Goal: Task Accomplishment & Management: Manage account settings

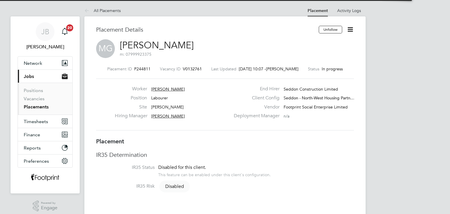
click at [351, 29] on icon at bounding box center [350, 29] width 7 height 7
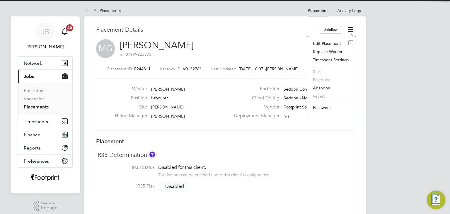
click at [341, 43] on li "Edit Placement e" at bounding box center [331, 43] width 43 height 8
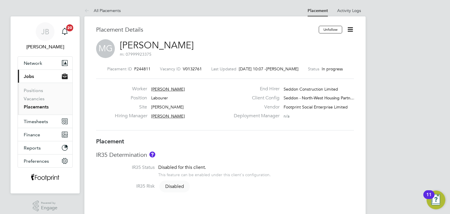
scroll to position [3, 3]
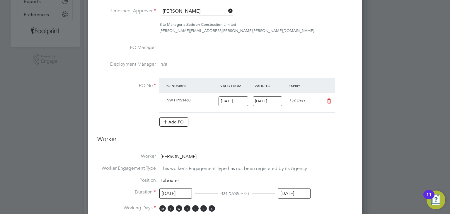
click at [290, 192] on input "30 Nov 2025" at bounding box center [294, 193] width 33 height 11
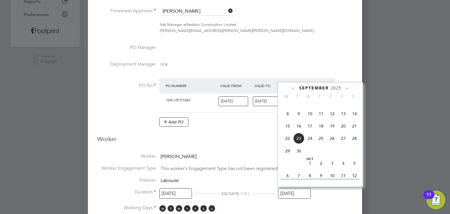
click at [355, 115] on span "14" at bounding box center [354, 113] width 11 height 11
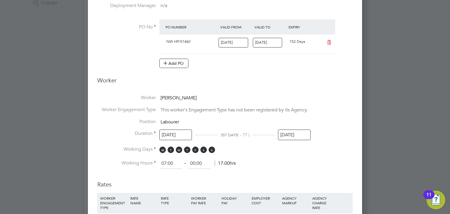
click at [294, 135] on input "14 Sep 2025" at bounding box center [294, 135] width 33 height 11
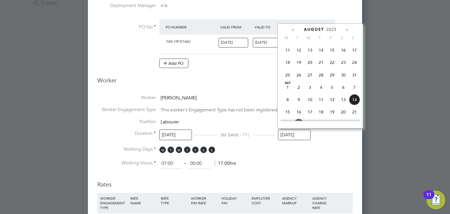
click at [356, 93] on span "7" at bounding box center [354, 87] width 11 height 11
type input "07 Sep 2025"
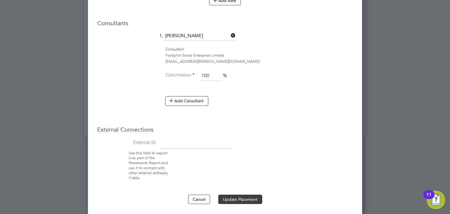
click at [250, 196] on button "Update Placement" at bounding box center [240, 199] width 44 height 9
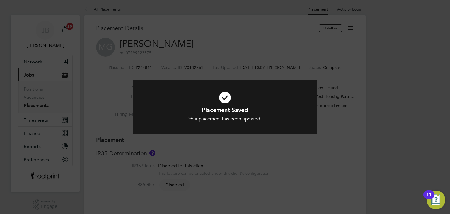
click at [69, 113] on div "Placement Saved Your placement has been updated. Cancel Okay" at bounding box center [225, 107] width 450 height 214
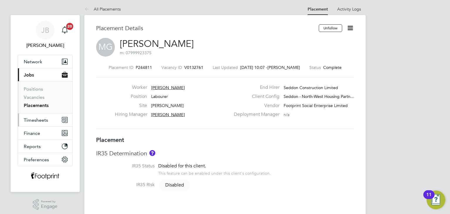
click at [36, 115] on button "Timesheets" at bounding box center [45, 119] width 55 height 13
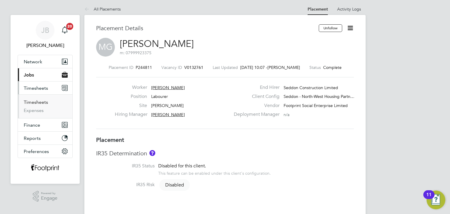
click at [33, 104] on link "Timesheets" at bounding box center [36, 102] width 24 height 6
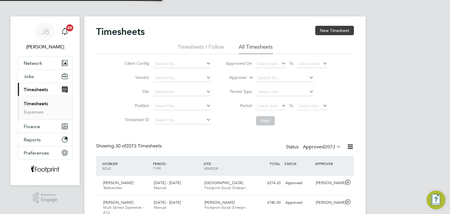
click at [336, 30] on button "New Timesheet" at bounding box center [335, 30] width 39 height 9
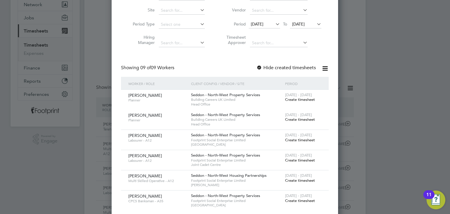
click at [300, 180] on span "Create timesheet" at bounding box center [300, 180] width 30 height 5
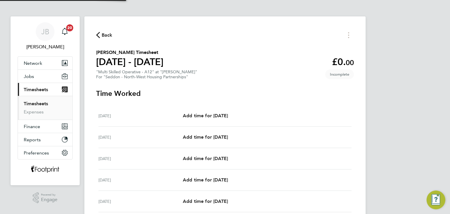
click at [225, 120] on div "Mon 15 Sep Add time for Mon 15 Sep Add time for Mon 15 Sep" at bounding box center [225, 115] width 253 height 21
click at [225, 118] on span "Add time for Mon 15 Sep" at bounding box center [205, 116] width 45 height 6
select select "30"
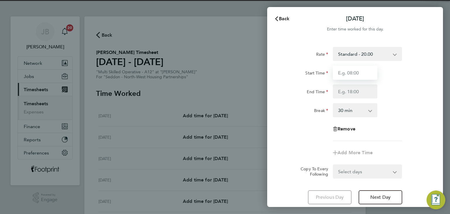
drag, startPoint x: 361, startPoint y: 72, endPoint x: 362, endPoint y: 78, distance: 6.3
click at [361, 72] on input "Start Time" at bounding box center [355, 73] width 45 height 14
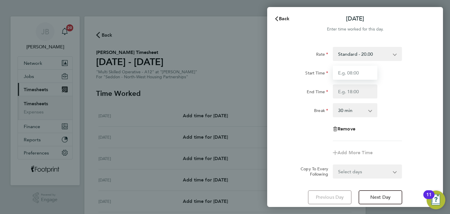
type input "07:30"
drag, startPoint x: 353, startPoint y: 94, endPoint x: 354, endPoint y: 97, distance: 3.2
click at [353, 94] on input "End Time" at bounding box center [355, 91] width 45 height 14
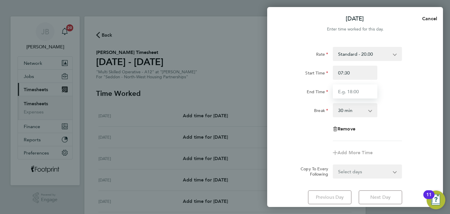
type input "16:00"
click at [373, 174] on select "Select days Day Weekday (Mon-Fri) Weekend (Sat-Sun) Tuesday Wednesday Thursday …" at bounding box center [365, 171] width 62 height 13
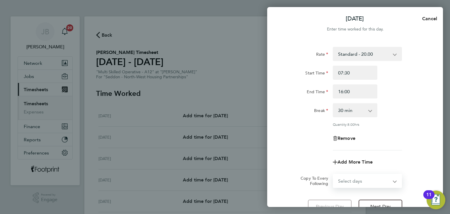
select select "WEEKDAY"
click at [334, 174] on select "Select days Day Weekday (Mon-Fri) Weekend (Sat-Sun) Tuesday Wednesday Thursday …" at bounding box center [365, 180] width 62 height 13
select select "2025-09-21"
drag, startPoint x: 309, startPoint y: 140, endPoint x: 311, endPoint y: 145, distance: 5.0
click at [308, 140] on div "Remove" at bounding box center [356, 138] width 148 height 14
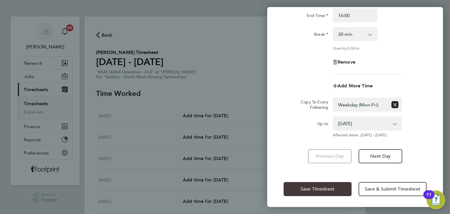
click at [321, 184] on button "Save Timesheet" at bounding box center [318, 189] width 68 height 14
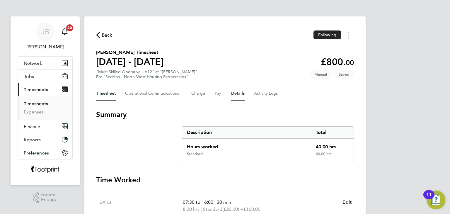
click at [237, 99] on button "Details" at bounding box center [237, 94] width 13 height 14
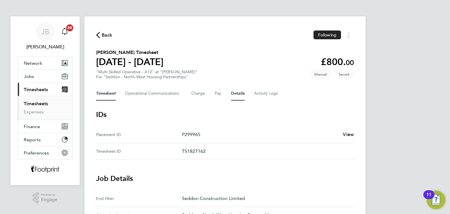
click at [112, 94] on button "Timesheet" at bounding box center [106, 94] width 20 height 14
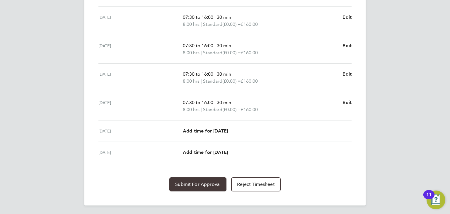
click at [196, 186] on span "Submit For Approval" at bounding box center [197, 185] width 45 height 6
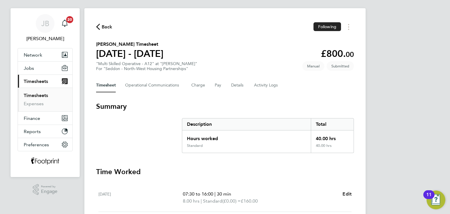
click at [103, 31] on div "Back Following" at bounding box center [225, 26] width 258 height 9
click at [105, 29] on span "Back" at bounding box center [107, 26] width 11 height 7
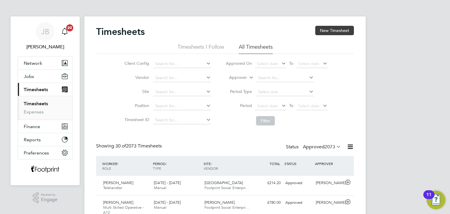
click at [340, 33] on button "New Timesheet" at bounding box center [335, 30] width 39 height 9
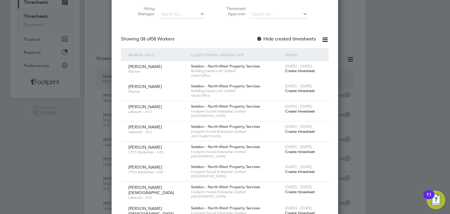
scroll to position [176, 0]
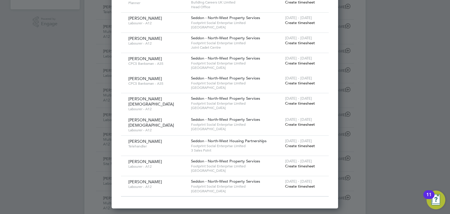
click at [304, 185] on span "Create timesheet" at bounding box center [300, 186] width 30 height 5
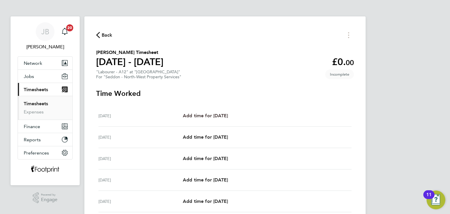
click at [212, 115] on span "Add time for Mon 15 Sep" at bounding box center [205, 116] width 45 height 6
select select "30"
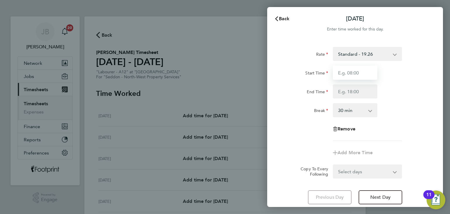
drag, startPoint x: 366, startPoint y: 71, endPoint x: 361, endPoint y: 80, distance: 10.0
click at [366, 71] on input "Start Time" at bounding box center [355, 73] width 45 height 14
type input "07:30"
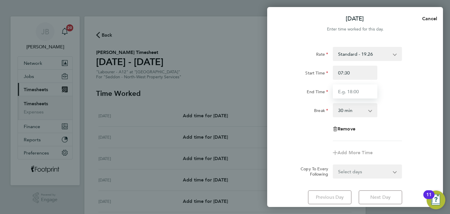
click at [351, 92] on input "End Time" at bounding box center [355, 91] width 45 height 14
type input "16:00"
click at [356, 172] on form "Rate Standard - 19.26 Start Time 07:30 End Time 16:00 Break 0 min 15 min 30 min…" at bounding box center [355, 113] width 143 height 132
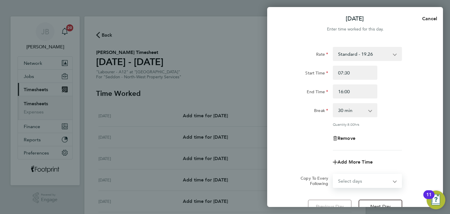
select select "WEEKDAY"
click at [334, 174] on select "Select days Day Weekday (Mon-Fri) Weekend (Sat-Sun) [DATE] [DATE] [DATE] [DATE]…" at bounding box center [365, 180] width 62 height 13
select select "[DATE]"
click at [309, 135] on div "Remove" at bounding box center [356, 138] width 148 height 14
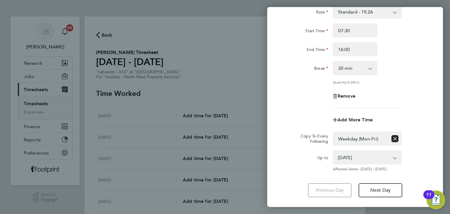
scroll to position [76, 0]
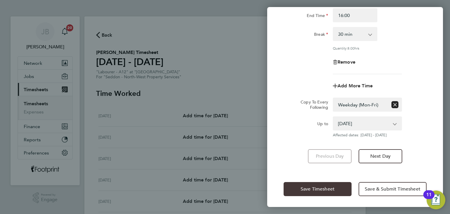
click at [314, 187] on span "Save Timesheet" at bounding box center [318, 189] width 34 height 6
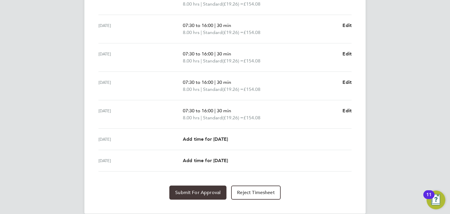
click at [204, 199] on button "Submit For Approval" at bounding box center [198, 193] width 57 height 14
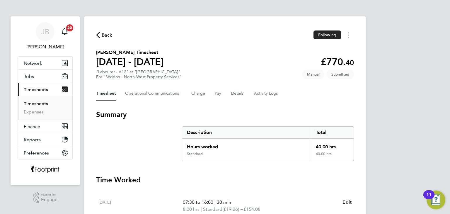
click at [104, 37] on span "Back" at bounding box center [107, 35] width 11 height 7
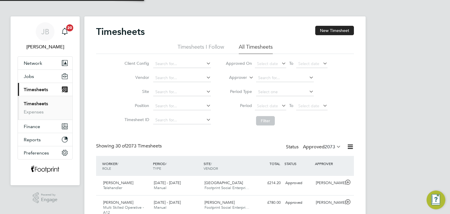
scroll to position [15, 51]
click at [320, 146] on label "Approved 2073" at bounding box center [322, 147] width 38 height 6
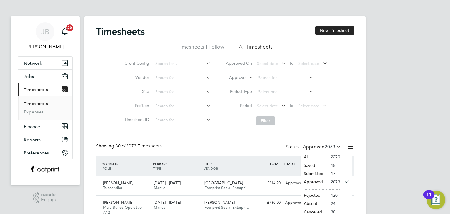
click at [317, 174] on li "Submitted" at bounding box center [314, 174] width 27 height 8
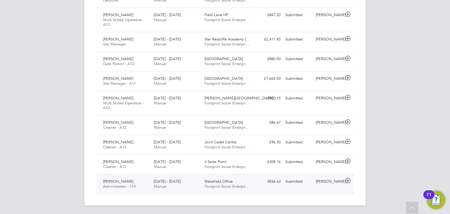
click at [289, 181] on div "Submitted" at bounding box center [298, 182] width 30 height 10
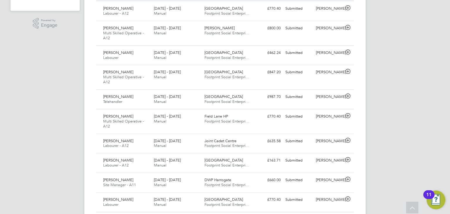
scroll to position [27, 0]
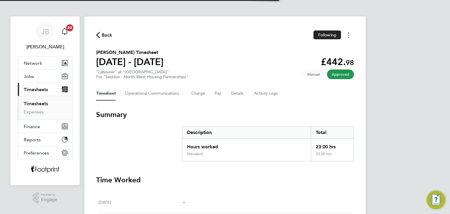
click at [347, 38] on button "Timesheets Menu" at bounding box center [349, 34] width 11 height 9
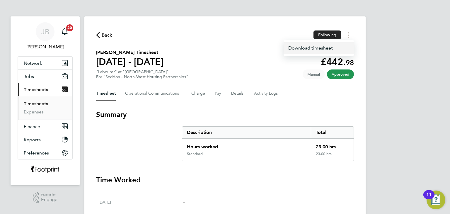
click at [330, 50] on link "Download timesheet" at bounding box center [319, 48] width 70 height 12
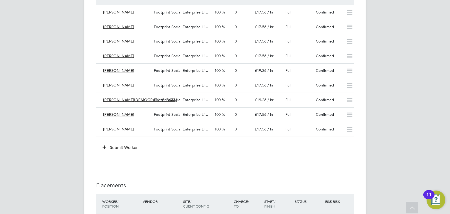
click at [115, 148] on button "Submit Worker" at bounding box center [121, 147] width 44 height 9
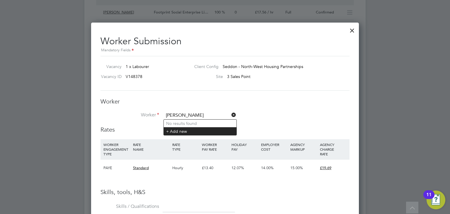
type input "Scott br"
click at [182, 130] on li "+ Add new" at bounding box center [200, 131] width 73 height 8
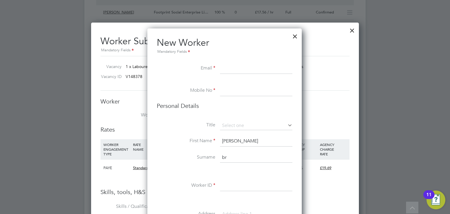
drag, startPoint x: 239, startPoint y: 159, endPoint x: 201, endPoint y: 152, distance: 38.6
click at [196, 157] on li "Surname br" at bounding box center [225, 160] width 136 height 16
type input "Browne"
click at [231, 66] on input at bounding box center [256, 68] width 72 height 11
paste input "scottabrowne2@outlook.com"
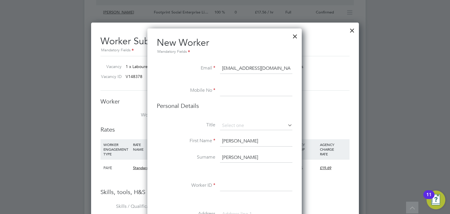
type input "scottabrowne2@outlook.com"
click at [233, 93] on input at bounding box center [256, 91] width 72 height 11
paste input "07845 758636"
type input "07845 758636"
click at [234, 120] on li "Personal Details" at bounding box center [225, 111] width 136 height 19
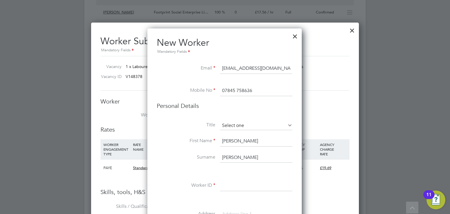
click at [234, 121] on input at bounding box center [256, 125] width 72 height 9
click at [229, 132] on li "Mr" at bounding box center [256, 134] width 73 height 8
type input "Mr"
click at [227, 183] on input at bounding box center [256, 186] width 72 height 11
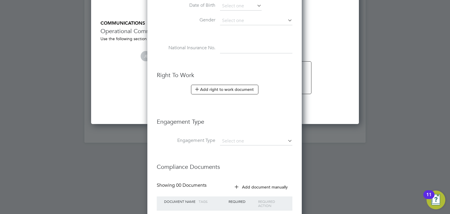
scroll to position [769, 0]
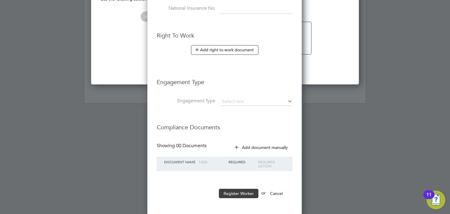
type input "CAN-1893"
click at [240, 191] on button "Register Worker" at bounding box center [239, 193] width 40 height 9
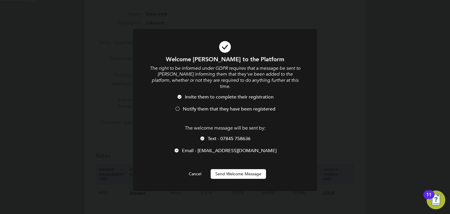
scroll to position [0, 0]
click at [245, 173] on button "Send Welcome Message" at bounding box center [238, 173] width 55 height 9
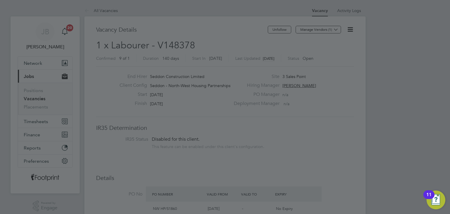
scroll to position [214, 0]
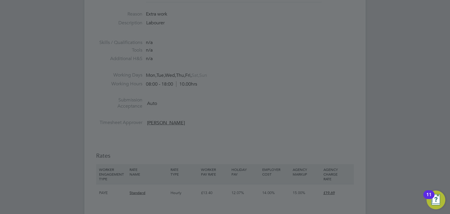
type input "Scott Browne (CAN-1893)"
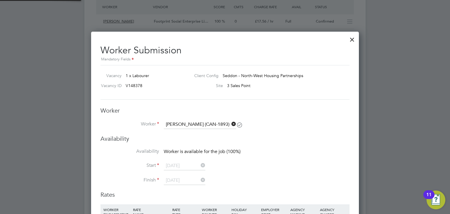
scroll to position [461, 0]
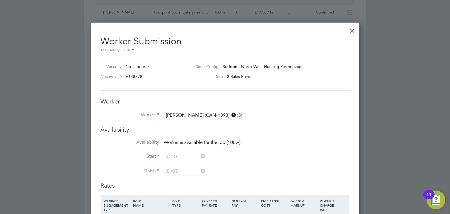
click at [190, 109] on div "Worker Worker Scott Browne (CAN-1893) Worker Engagement Type" at bounding box center [225, 112] width 249 height 28
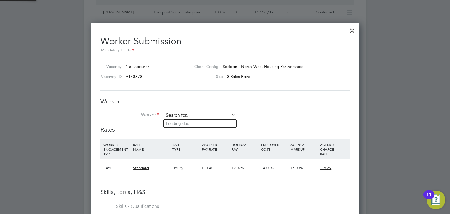
click at [190, 114] on input at bounding box center [200, 115] width 72 height 9
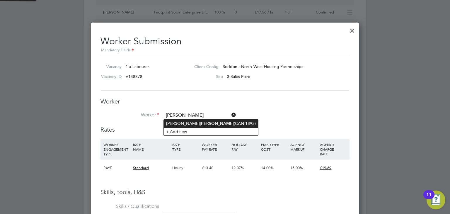
click at [200, 124] on b "Browne" at bounding box center [217, 123] width 34 height 5
type input "Scott Browne (CAN-1893)"
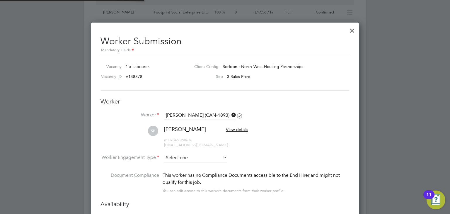
scroll to position [499, 268]
click at [189, 159] on input at bounding box center [196, 158] width 64 height 9
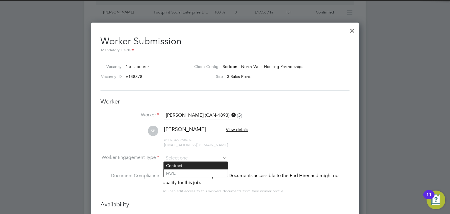
click at [187, 163] on li "Contract" at bounding box center [196, 166] width 64 height 8
type input "Contract"
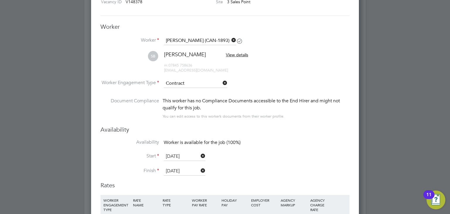
scroll to position [608, 0]
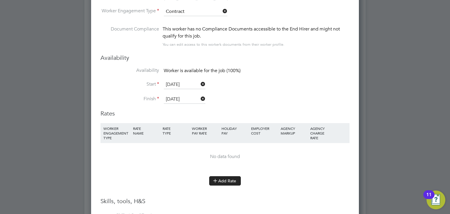
click at [226, 182] on button "Add Rate" at bounding box center [225, 180] width 32 height 9
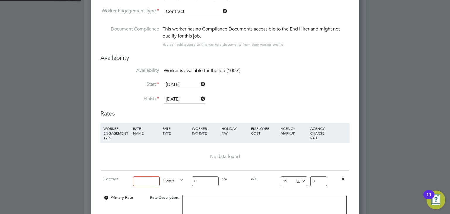
scroll to position [554, 268]
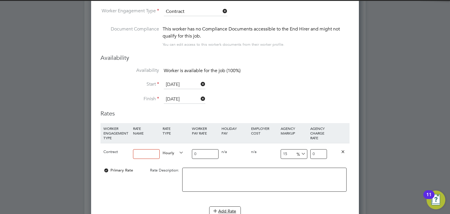
click at [148, 152] on input at bounding box center [146, 154] width 27 height 10
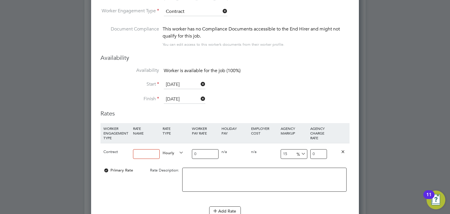
type input "Standard"
drag, startPoint x: 206, startPoint y: 152, endPoint x: 147, endPoint y: 154, distance: 59.0
click at [147, 154] on div "Contract Standard Hourly 0 0 n/a 0 n/a 15 0 % 0" at bounding box center [225, 154] width 249 height 22
type input "1"
type input "1.15"
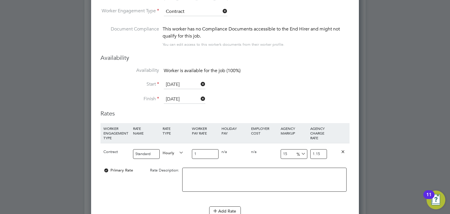
type input "16"
type input "18.4"
type input "16.1"
type input "18.515"
type input "16.18"
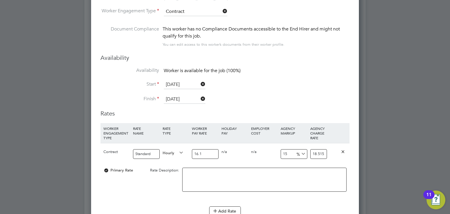
type input "18.607"
type input "16.18"
drag, startPoint x: 312, startPoint y: 152, endPoint x: 385, endPoint y: 154, distance: 72.7
type input "-93.8195302843016"
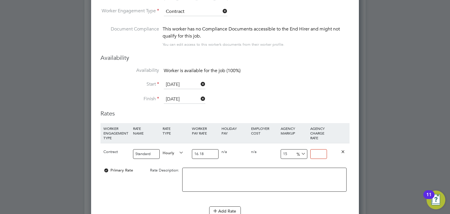
type input "1"
type input "17.428924598269468"
type input "19"
type input "18.665018541409147"
type input "19.26"
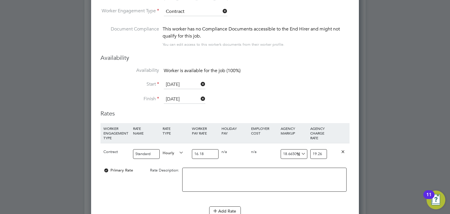
type input "19.03584672435105"
type input "19.26"
click at [277, 104] on li "Finish 30 Mar 2025" at bounding box center [225, 102] width 249 height 15
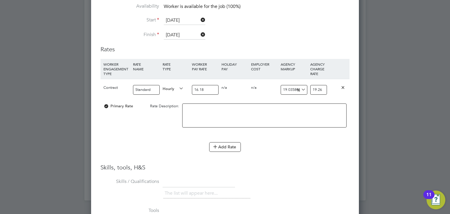
scroll to position [813, 0]
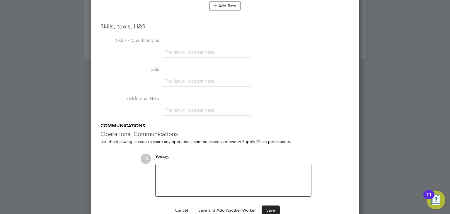
click at [270, 206] on button "Save" at bounding box center [271, 210] width 18 height 9
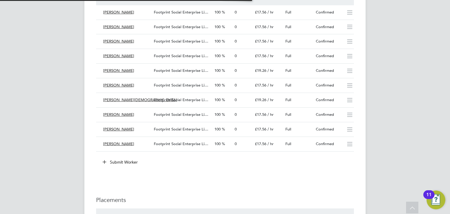
scroll to position [3, 3]
click at [260, 169] on li "Submit Worker" at bounding box center [225, 164] width 258 height 15
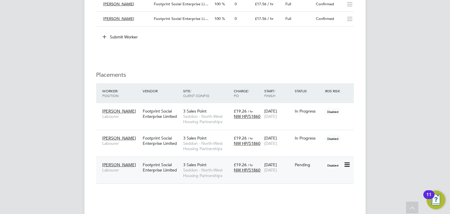
click at [347, 164] on icon at bounding box center [347, 164] width 6 height 7
click at [323, 197] on li "Start" at bounding box center [330, 200] width 42 height 8
type input "Jordan Wilson"
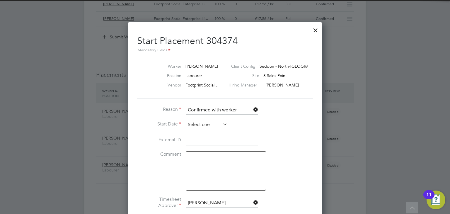
click at [196, 121] on input at bounding box center [207, 125] width 42 height 9
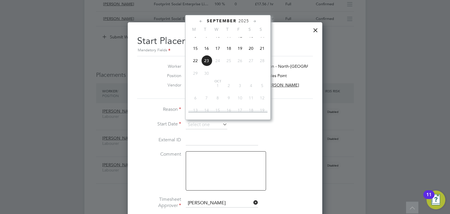
click at [194, 54] on span "15" at bounding box center [195, 48] width 11 height 11
type input "15 Sep 2025"
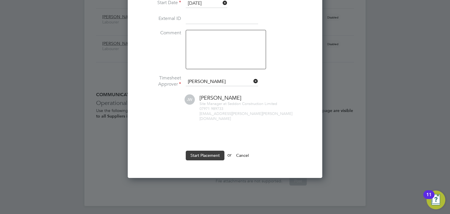
click at [209, 151] on button "Start Placement" at bounding box center [205, 155] width 39 height 9
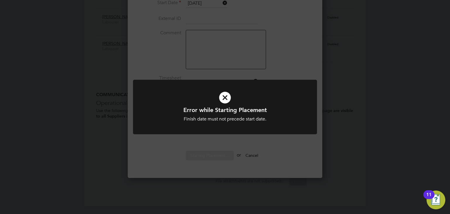
click at [272, 148] on div "Error while Starting Placement Finish date must not precede start date. Cancel …" at bounding box center [225, 107] width 450 height 214
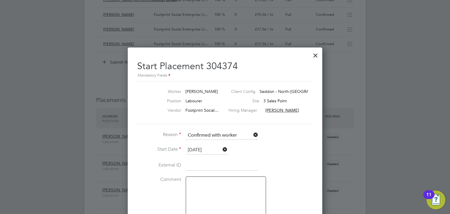
click at [207, 145] on li "Reason Confirmed with worker" at bounding box center [225, 138] width 176 height 15
click at [315, 56] on div at bounding box center [316, 54] width 11 height 11
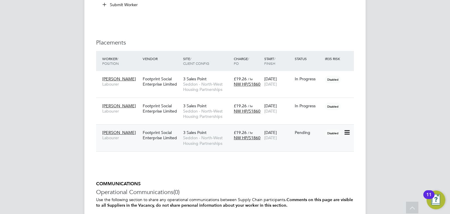
click at [277, 135] on span "30 Mar 2025" at bounding box center [271, 137] width 13 height 5
click at [346, 132] on icon at bounding box center [347, 132] width 6 height 7
click at [321, 167] on li "Start" at bounding box center [330, 168] width 42 height 8
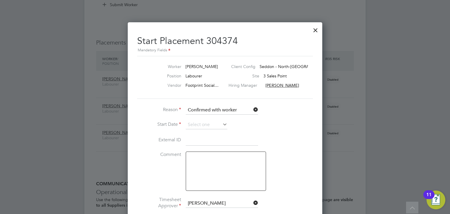
click at [185, 122] on li "Start Date" at bounding box center [225, 128] width 176 height 15
click at [192, 126] on input at bounding box center [207, 125] width 42 height 9
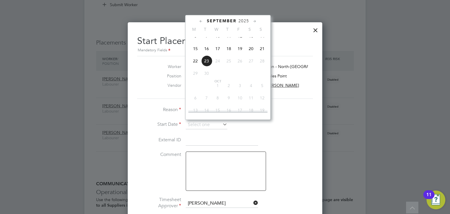
click at [195, 54] on span "15" at bounding box center [195, 48] width 11 height 11
type input "15 Sep 2025"
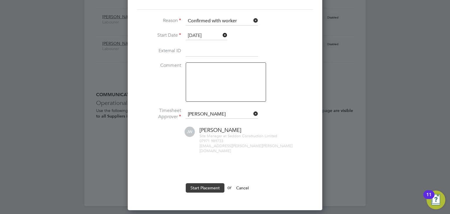
click at [206, 183] on button "Start Placement" at bounding box center [205, 187] width 39 height 9
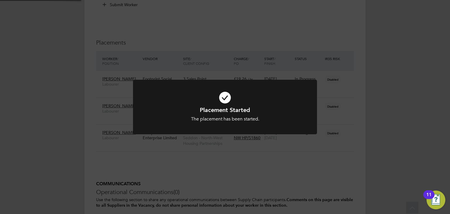
click at [204, 165] on div "Placement Started The placement has been started. Cancel Okay" at bounding box center [225, 107] width 450 height 214
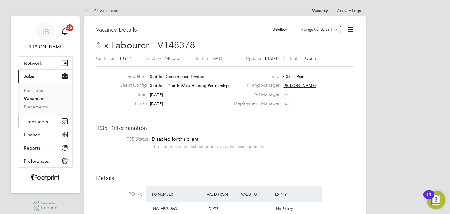
click at [44, 126] on button "Timesheets" at bounding box center [45, 121] width 55 height 13
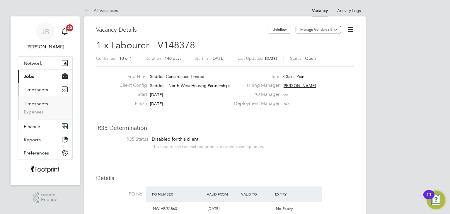
click at [40, 104] on link "Timesheets" at bounding box center [36, 104] width 24 height 6
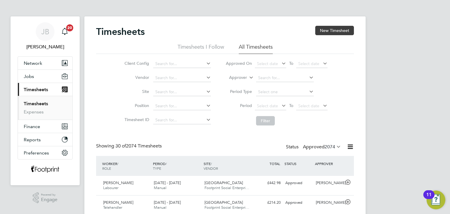
click at [325, 30] on button "New Timesheet" at bounding box center [335, 30] width 39 height 9
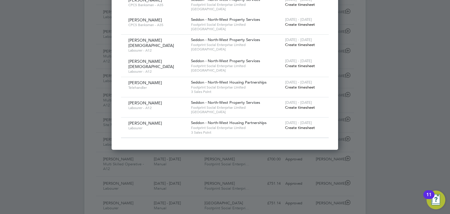
click at [296, 125] on span "Create timesheet" at bounding box center [300, 127] width 30 height 5
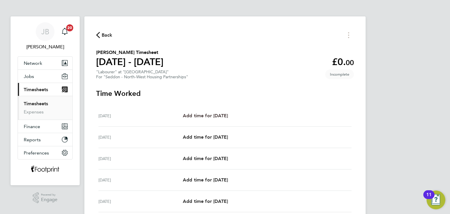
click at [228, 113] on span "Add time for Mon 15 Sep" at bounding box center [205, 116] width 45 height 6
select select "30"
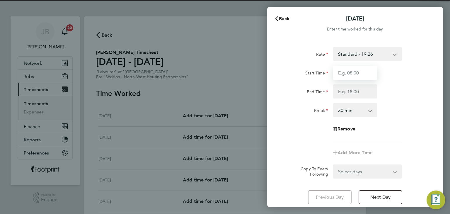
click at [366, 72] on input "Start Time" at bounding box center [355, 73] width 45 height 14
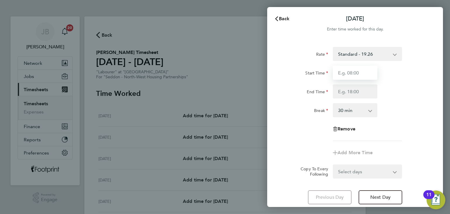
type input "07:30"
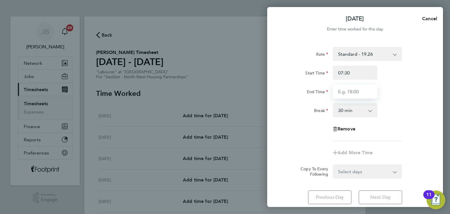
click at [357, 92] on input "End Time" at bounding box center [355, 91] width 45 height 14
type input "16:00"
click at [432, 15] on button "Cancel" at bounding box center [428, 19] width 30 height 12
select select "30"
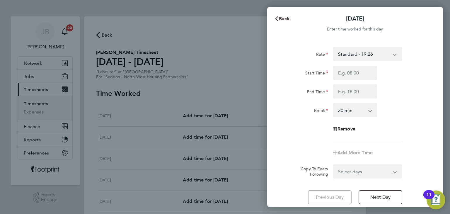
click at [281, 21] on span "Back" at bounding box center [284, 19] width 11 height 6
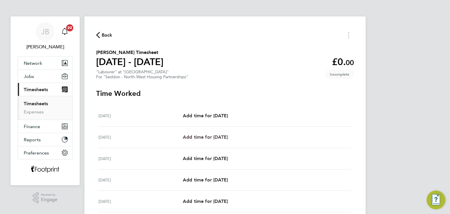
click at [227, 140] on span "Add time for Tue 16 Sep" at bounding box center [205, 137] width 45 height 6
select select "30"
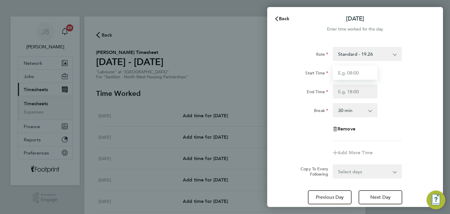
drag, startPoint x: 354, startPoint y: 68, endPoint x: 355, endPoint y: 79, distance: 10.9
click at [354, 68] on input "Start Time" at bounding box center [355, 73] width 45 height 14
type input "07:30"
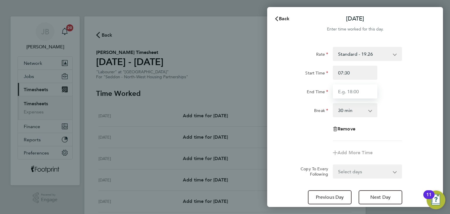
click at [357, 92] on input "End Time" at bounding box center [355, 91] width 45 height 14
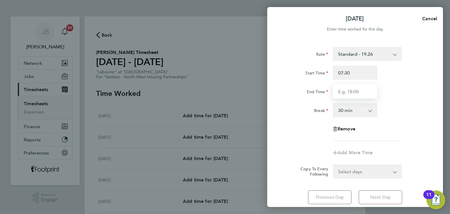
type input "16:00"
click at [371, 169] on form "Rate Standard - 19.26 Start Time 07:30 End Time 16:00 Break 0 min 15 min 30 min…" at bounding box center [355, 113] width 143 height 132
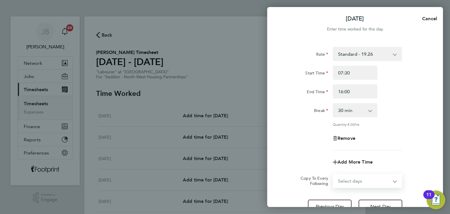
select select "WEEKDAY"
click at [334, 174] on select "Select days Day Weekday (Mon-Fri) Weekend (Sat-Sun) Wednesday Thursday Friday S…" at bounding box center [365, 180] width 62 height 13
select select "2025-09-21"
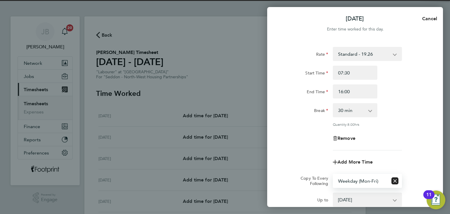
click at [316, 133] on div "Remove" at bounding box center [356, 138] width 148 height 14
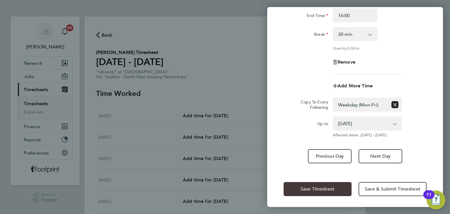
click at [313, 184] on button "Save Timesheet" at bounding box center [318, 189] width 68 height 14
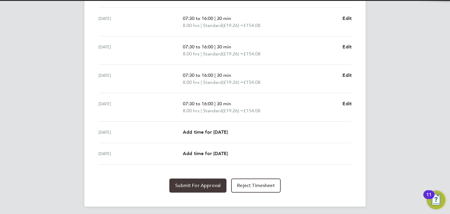
click at [195, 182] on button "Submit For Approval" at bounding box center [198, 186] width 57 height 14
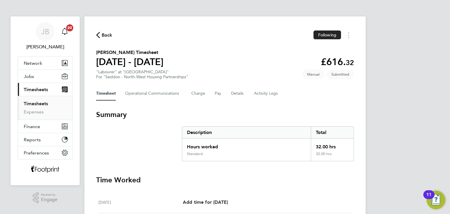
click at [102, 35] on span "Back" at bounding box center [107, 35] width 11 height 7
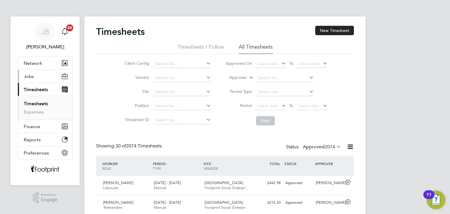
click at [42, 78] on button "Jobs" at bounding box center [45, 76] width 55 height 13
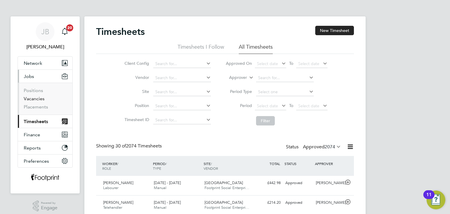
click at [38, 99] on link "Vacancies" at bounding box center [34, 99] width 21 height 6
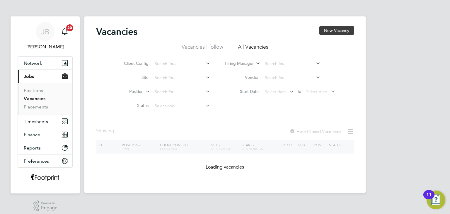
click at [335, 30] on button "New Vacancy" at bounding box center [337, 30] width 35 height 9
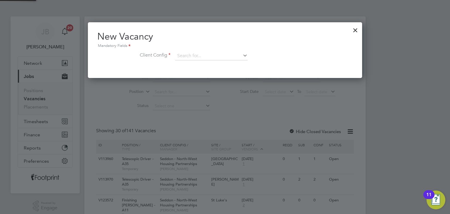
scroll to position [55, 275]
click at [212, 56] on input at bounding box center [211, 56] width 72 height 9
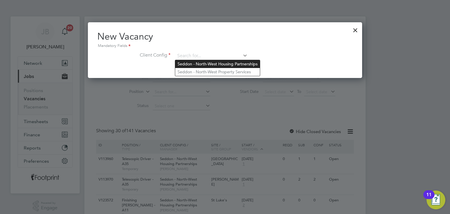
click at [225, 66] on li "Seddon - North-West Housing Partnerships" at bounding box center [217, 64] width 85 height 8
type input "Seddon - North-West Housing Partnerships"
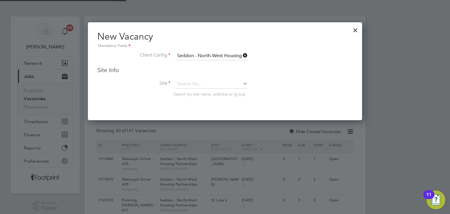
scroll to position [97, 275]
click at [219, 81] on input at bounding box center [211, 84] width 72 height 9
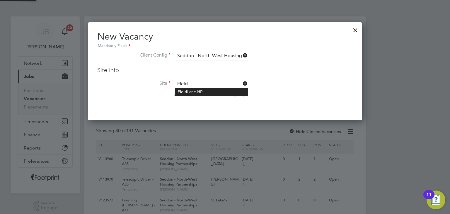
click at [208, 93] on li "Field Lane HP" at bounding box center [211, 92] width 73 height 8
type input "Field Lane HP"
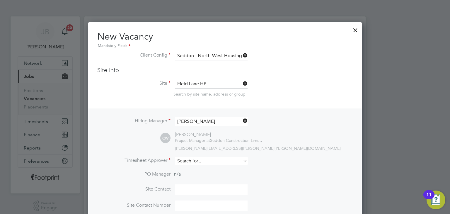
click at [194, 163] on input at bounding box center [211, 161] width 72 height 9
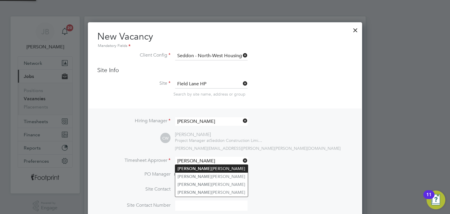
click at [197, 168] on li "Craig Wainwright" at bounding box center [211, 169] width 73 height 8
type input "[PERSON_NAME]"
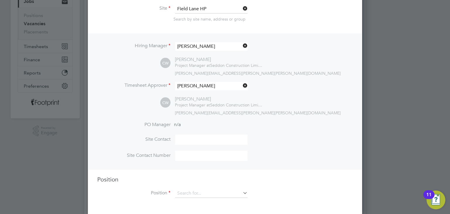
scroll to position [117, 0]
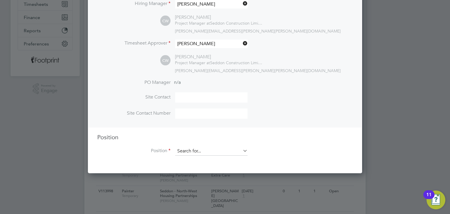
click at [190, 149] on input at bounding box center [211, 151] width 72 height 9
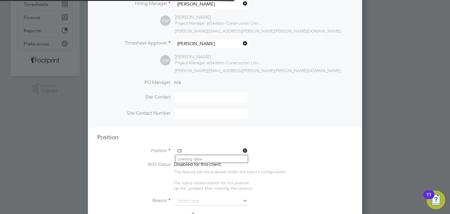
scroll to position [840, 275]
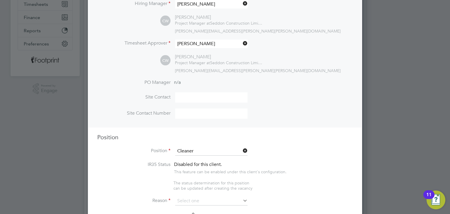
click at [194, 156] on li "Cleaner - A12" at bounding box center [211, 159] width 73 height 8
type input "Cleaner - A12"
type textarea "Builders clean on commercial & housing projects. Cleaning site canteen, site of…"
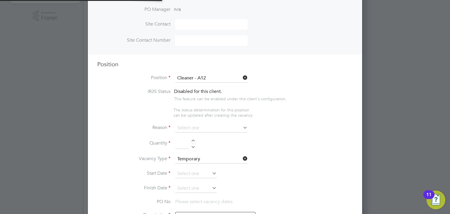
scroll to position [205, 0]
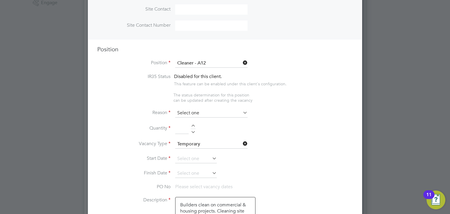
click at [177, 112] on input at bounding box center [211, 113] width 72 height 9
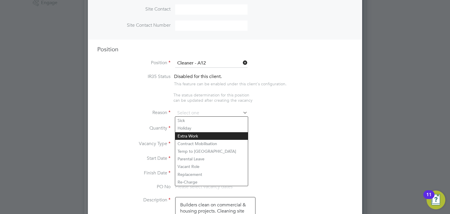
click at [196, 133] on li "Extra Work" at bounding box center [211, 136] width 73 height 8
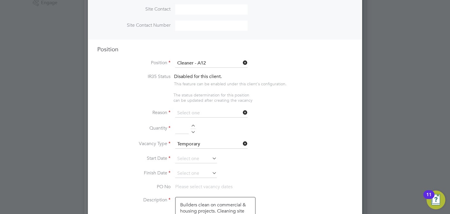
type input "Extra Work"
click at [192, 125] on div at bounding box center [193, 127] width 5 height 4
type input "1"
drag, startPoint x: 203, startPoint y: 156, endPoint x: 199, endPoint y: 146, distance: 10.9
click at [203, 156] on input at bounding box center [196, 159] width 42 height 9
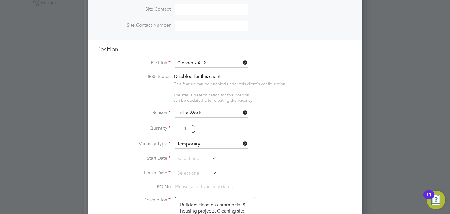
scroll to position [217, 0]
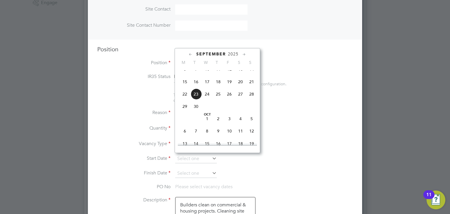
click at [183, 85] on span "15" at bounding box center [184, 81] width 11 height 11
type input "[DATE]"
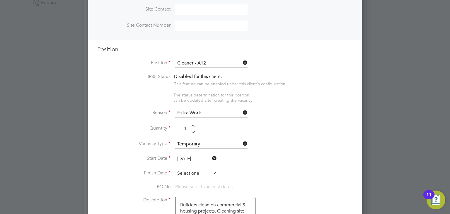
click at [197, 169] on input at bounding box center [196, 173] width 42 height 9
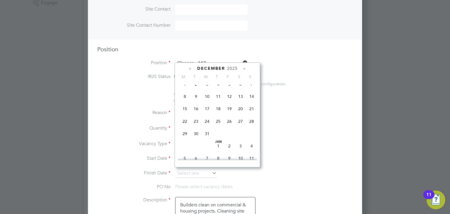
scroll to position [393, 0]
click at [253, 124] on span "28" at bounding box center [251, 118] width 11 height 11
type input "[DATE]"
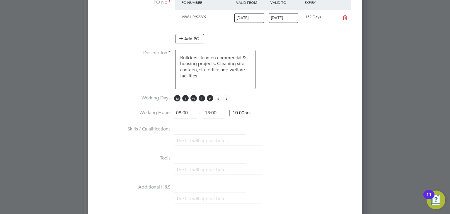
scroll to position [440, 0]
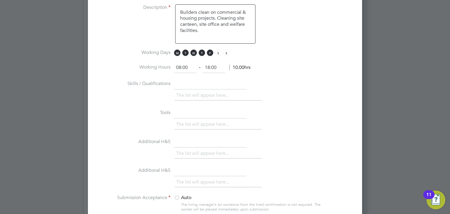
click at [178, 197] on div at bounding box center [177, 198] width 6 height 6
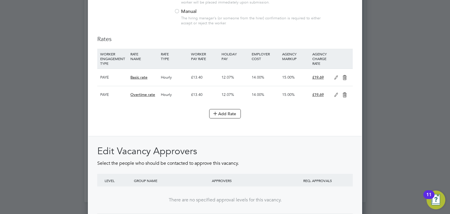
scroll to position [696, 0]
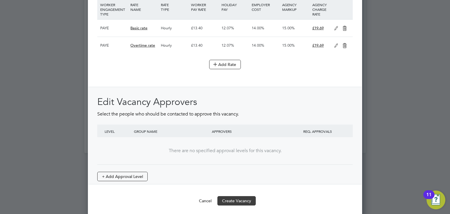
click at [239, 198] on button "Create Vacancy" at bounding box center [237, 200] width 38 height 9
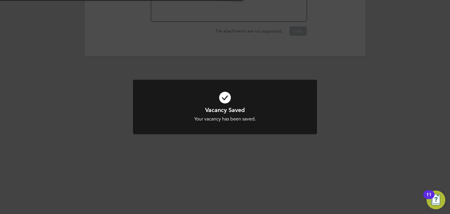
scroll to position [3, 3]
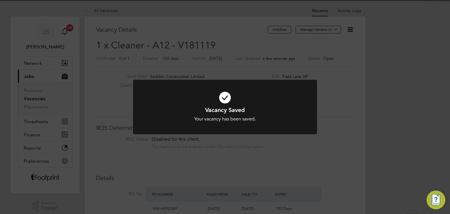
click at [274, 160] on div "Vacancy Saved Your vacancy has been saved. Cancel Okay" at bounding box center [225, 107] width 450 height 214
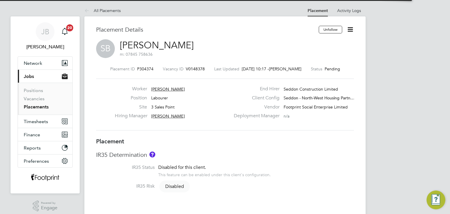
click at [352, 30] on icon at bounding box center [350, 29] width 7 height 7
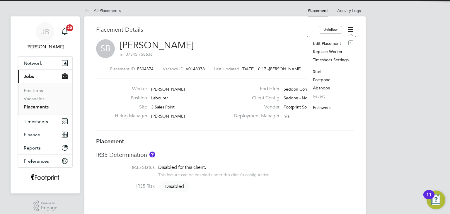
click at [329, 44] on li "Edit Placement e" at bounding box center [331, 43] width 43 height 8
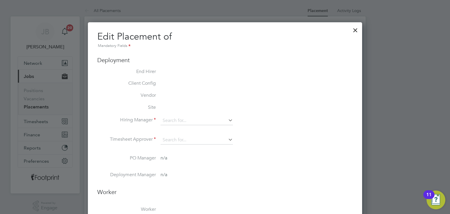
scroll to position [3, 3]
type input "[PERSON_NAME]"
type input "[DATE]"
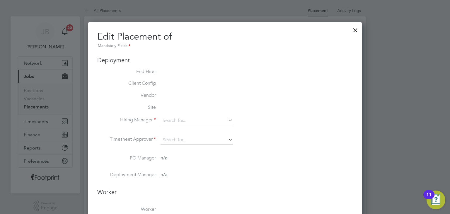
type input "08:00"
type input "18:00"
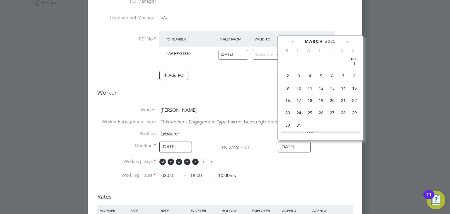
click at [289, 150] on input "[DATE]" at bounding box center [294, 147] width 33 height 11
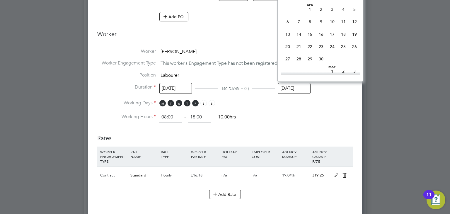
type input "[DATE]"
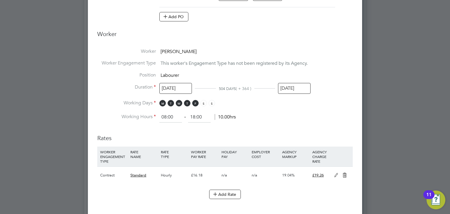
click at [178, 86] on input "[DATE]" at bounding box center [176, 88] width 33 height 11
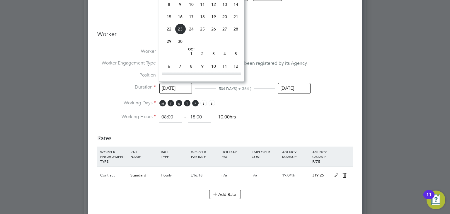
click at [167, 22] on span "15" at bounding box center [169, 16] width 11 height 11
type input "[DATE]"
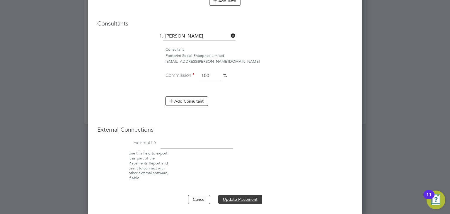
click at [239, 200] on button "Update Placement" at bounding box center [240, 199] width 44 height 9
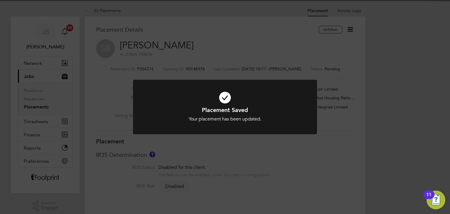
click at [326, 128] on div "Placement Saved Your placement has been updated. Cancel Okay" at bounding box center [225, 107] width 450 height 214
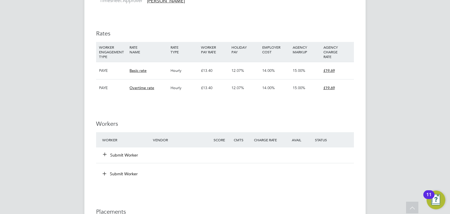
scroll to position [440, 0]
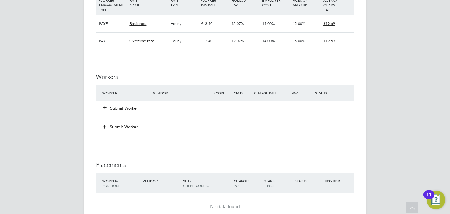
scroll to position [411, 0]
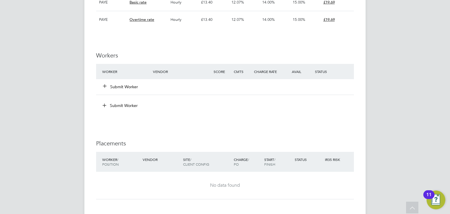
click at [127, 85] on button "Submit Worker" at bounding box center [120, 87] width 35 height 6
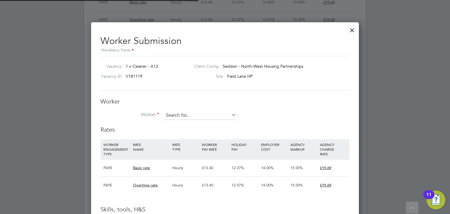
scroll to position [17, 40]
click at [185, 203] on li "+ Add new" at bounding box center [200, 203] width 73 height 8
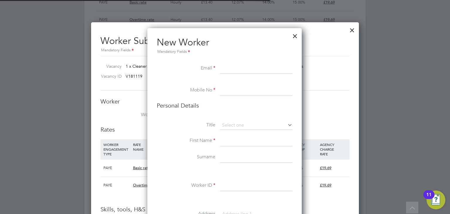
scroll to position [494, 155]
paste input "[EMAIL_ADDRESS][DOMAIN_NAME]"
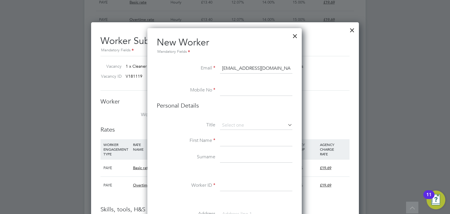
type input "[EMAIL_ADDRESS][DOMAIN_NAME]"
click at [232, 91] on input at bounding box center [256, 90] width 72 height 11
paste input "07718 096624"
type input "07718 096624"
click at [233, 125] on input at bounding box center [256, 125] width 72 height 9
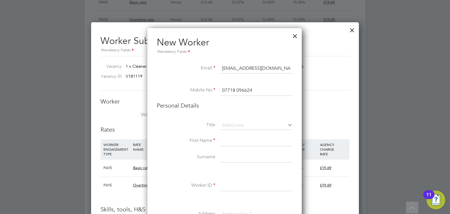
click at [233, 134] on li "Mr" at bounding box center [256, 134] width 73 height 8
type input "Mr"
click at [237, 143] on input at bounding box center [256, 141] width 72 height 11
click at [233, 125] on input at bounding box center [256, 125] width 72 height 9
click at [238, 148] on li "Miss" at bounding box center [256, 149] width 73 height 8
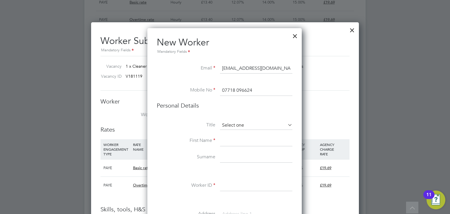
type input "Miss"
click at [232, 140] on input at bounding box center [256, 141] width 72 height 11
type input "Zoie"
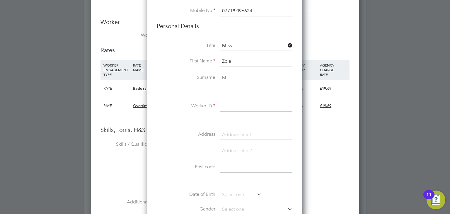
scroll to position [491, 0]
type input "[PERSON_NAME]"
click at [240, 104] on input at bounding box center [256, 105] width 72 height 11
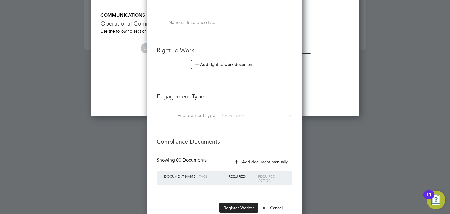
scroll to position [718, 0]
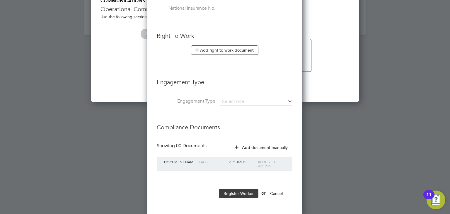
type input "CAN-6186"
click at [245, 191] on button "Register Worker" at bounding box center [239, 193] width 40 height 9
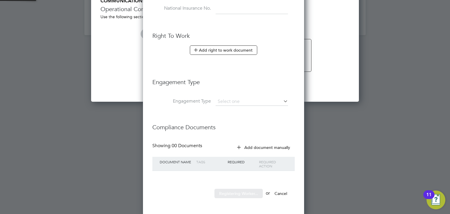
scroll to position [0, 0]
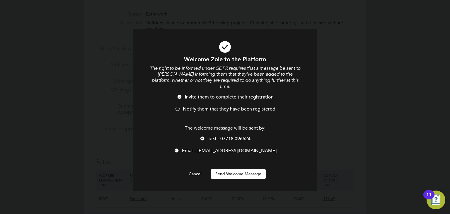
click at [243, 170] on button "Send Welcome Message" at bounding box center [238, 173] width 55 height 9
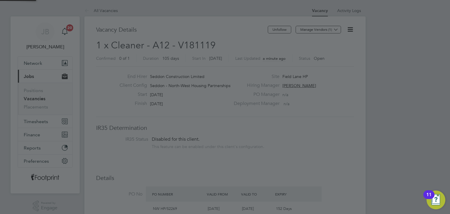
scroll to position [214, 0]
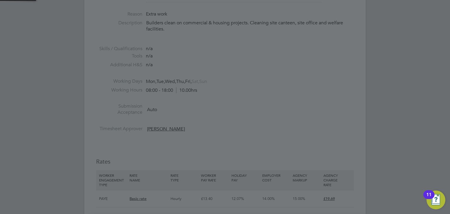
type input "[PERSON_NAME] (CAN-6186)"
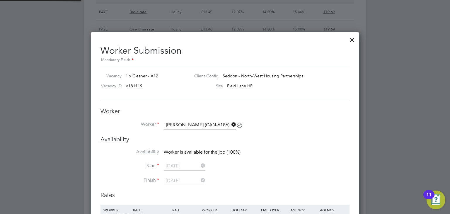
scroll to position [411, 0]
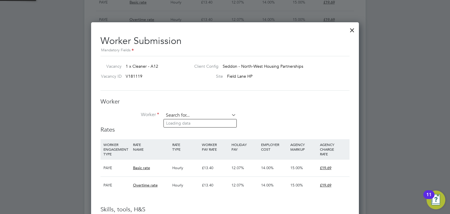
click at [191, 118] on input at bounding box center [200, 115] width 72 height 9
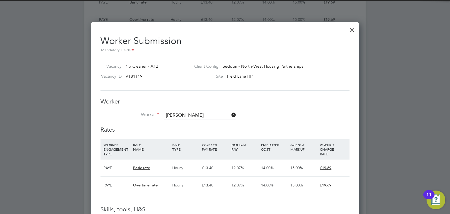
click at [196, 126] on li "[PERSON_NAME] (CAN-6186)" at bounding box center [200, 123] width 73 height 8
type input "[PERSON_NAME] (CAN-6186)"
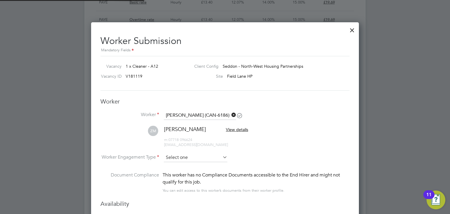
scroll to position [516, 268]
click at [179, 157] on input at bounding box center [196, 158] width 64 height 9
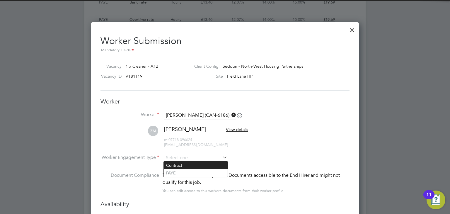
click at [191, 168] on li "Contract" at bounding box center [196, 166] width 64 height 8
type input "Contract"
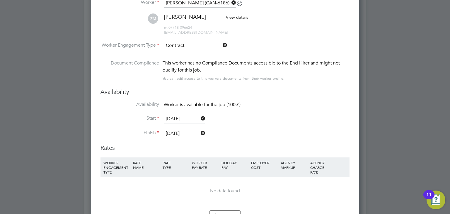
scroll to position [557, 0]
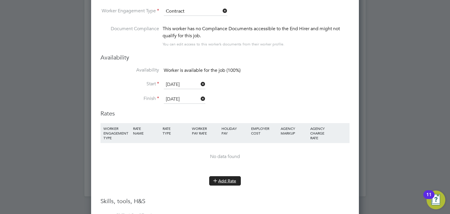
click at [221, 178] on button "Add Rate" at bounding box center [225, 180] width 32 height 9
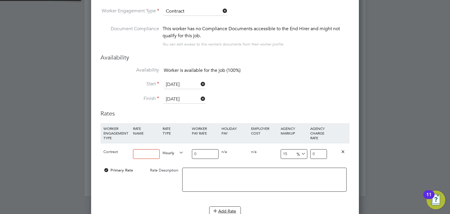
click at [154, 153] on input at bounding box center [146, 154] width 27 height 10
type input "Standard"
drag, startPoint x: 202, startPoint y: 155, endPoint x: 155, endPoint y: 156, distance: 46.4
click at [156, 156] on div "Contract Standard Hourly 0 0 n/a 0 n/a 15 0 % 0" at bounding box center [225, 154] width 249 height 22
type input "1"
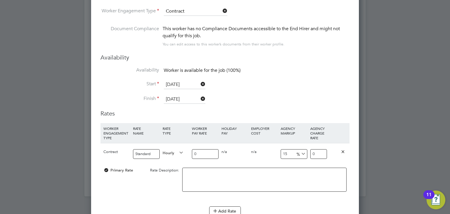
type input "1.15"
type input "16"
type input "18.4"
type input "16.1"
type input "18.515"
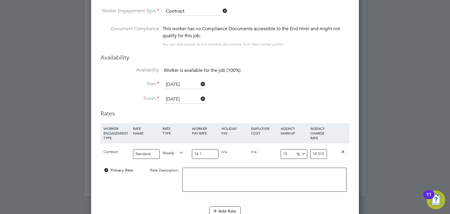
type input "16.18"
type input "18.607"
type input "16.18"
drag, startPoint x: 312, startPoint y: 152, endPoint x: 365, endPoint y: 154, distance: 53.4
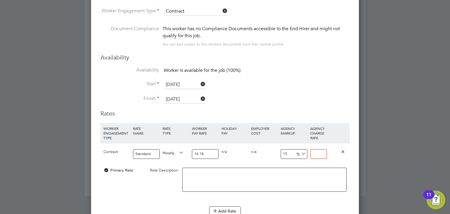
type input "-93.8195302843016"
type input "1"
type input "17.428924598269468"
type input "19"
type input "18.665018541409147"
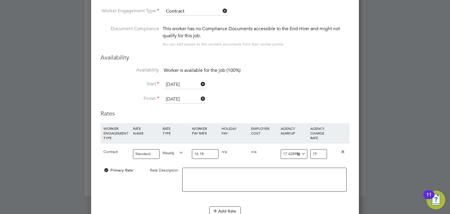
type input "19.2"
type input "19.03584672435105"
type input "19.26"
click at [307, 104] on li "Finish 28 Dec 2025" at bounding box center [225, 102] width 249 height 15
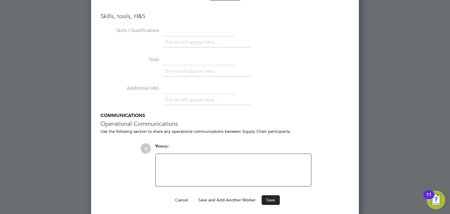
scroll to position [773, 0]
click at [266, 195] on button "Save" at bounding box center [271, 199] width 18 height 9
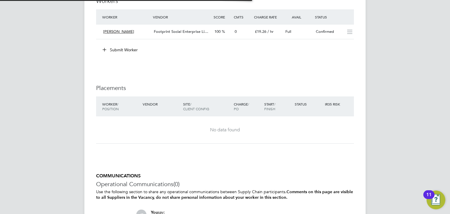
scroll to position [3, 3]
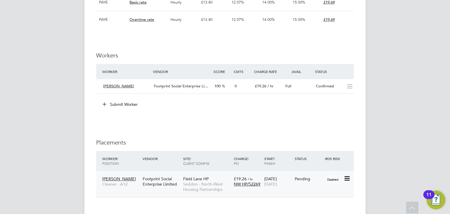
click at [349, 177] on icon at bounding box center [347, 178] width 6 height 7
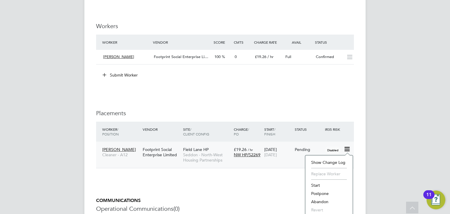
click at [316, 183] on li "Start" at bounding box center [330, 185] width 42 height 8
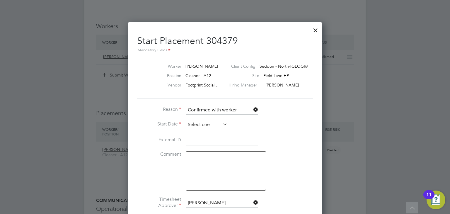
click at [203, 128] on input at bounding box center [207, 125] width 42 height 9
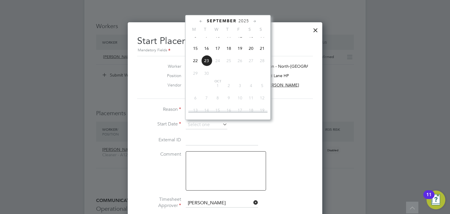
click at [194, 54] on span "15" at bounding box center [195, 48] width 11 height 11
type input "[DATE]"
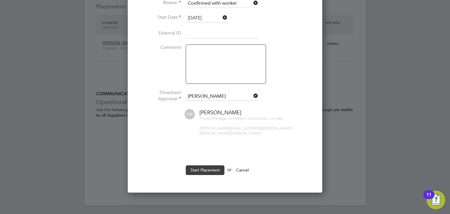
click at [199, 165] on button "Start Placement" at bounding box center [205, 169] width 39 height 9
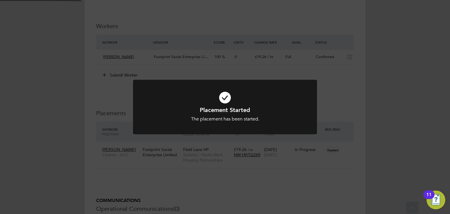
click at [85, 167] on div "Placement Started The placement has been started. Cancel Okay" at bounding box center [225, 107] width 450 height 214
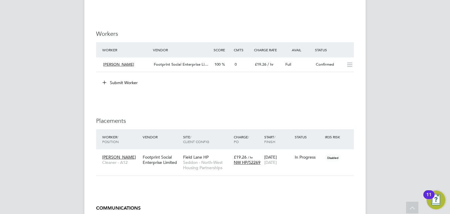
scroll to position [499, 0]
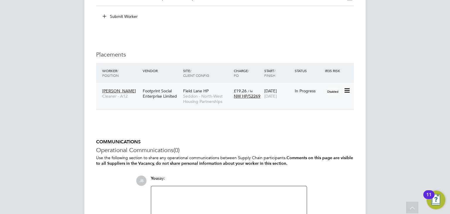
click at [349, 91] on icon at bounding box center [347, 90] width 6 height 7
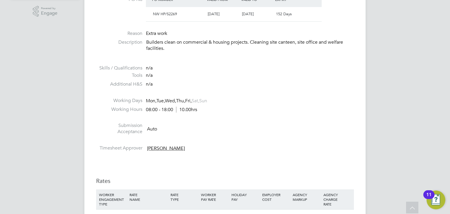
scroll to position [0, 0]
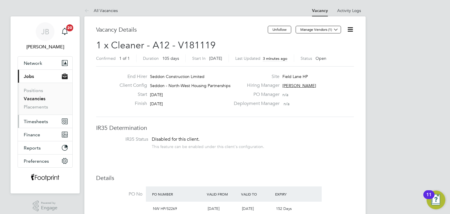
click at [32, 121] on span "Timesheets" at bounding box center [36, 122] width 24 height 6
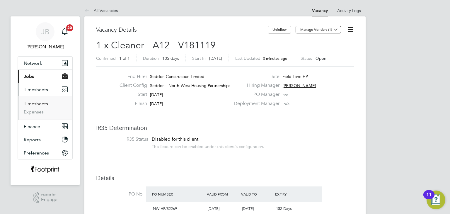
click at [40, 105] on link "Timesheets" at bounding box center [36, 104] width 24 height 6
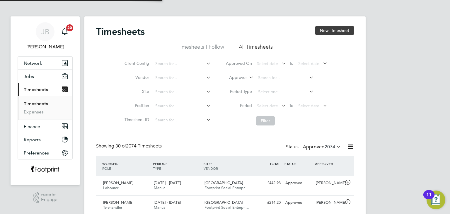
scroll to position [3, 3]
click at [326, 33] on button "New Timesheet" at bounding box center [335, 30] width 39 height 9
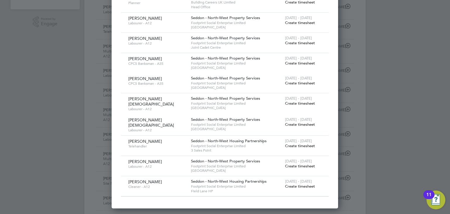
click at [301, 184] on span "Create timesheet" at bounding box center [300, 186] width 30 height 5
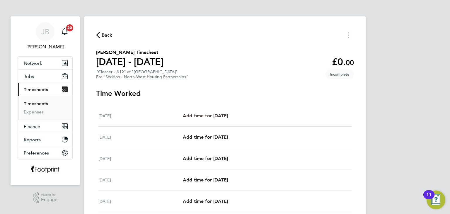
click at [216, 116] on span "Add time for [DATE]" at bounding box center [205, 116] width 45 height 6
select select "30"
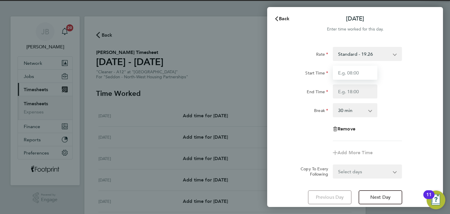
click at [345, 72] on input "Start Time" at bounding box center [355, 73] width 45 height 14
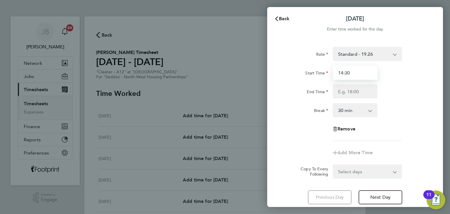
type input "14:30"
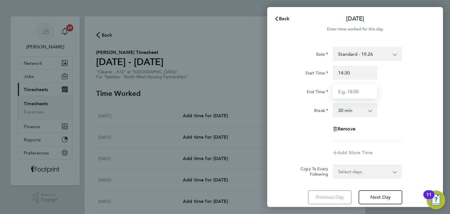
click at [355, 94] on input "End Time" at bounding box center [355, 91] width 45 height 14
type input "16:30"
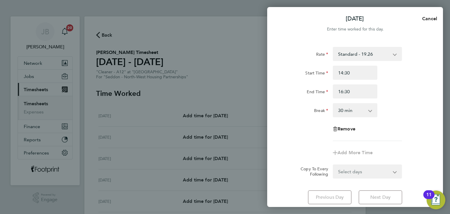
click at [336, 112] on select "0 min 15 min 30 min 45 min 60 min 75 min 90 min" at bounding box center [352, 110] width 36 height 13
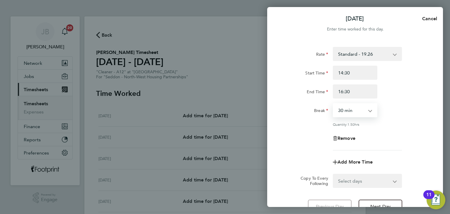
select select "0"
click at [334, 104] on select "0 min 15 min 30 min 45 min 60 min 75 min 90 min" at bounding box center [352, 110] width 36 height 13
click at [357, 182] on select "Select days Day Weekday (Mon-Fri) Weekend (Sat-Sun) Tuesday Wednesday Thursday …" at bounding box center [365, 180] width 62 height 13
select select "WED"
click at [334, 174] on select "Select days Day Weekday (Mon-Fri) Weekend (Sat-Sun) Tuesday Wednesday Thursday …" at bounding box center [365, 180] width 62 height 13
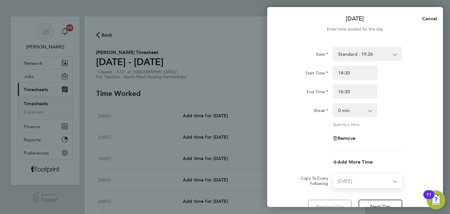
select select "2025-09-21"
click at [307, 139] on div "Remove" at bounding box center [356, 138] width 148 height 14
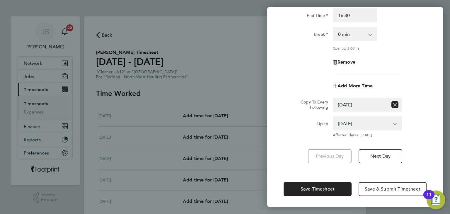
click at [306, 181] on div "Save Timesheet Save & Submit Timesheet" at bounding box center [355, 189] width 176 height 38
click at [306, 186] on span "Save Timesheet" at bounding box center [318, 189] width 34 height 6
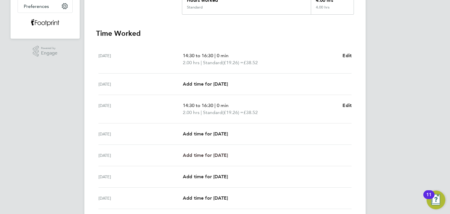
click at [217, 152] on link "Add time for Fri 19 Sep" at bounding box center [205, 155] width 45 height 7
select select "30"
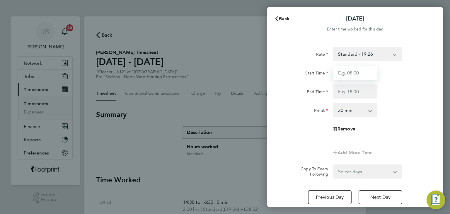
click at [354, 76] on input "Start Time" at bounding box center [355, 73] width 45 height 14
type input "14:30"
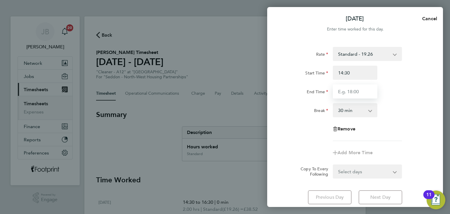
click at [351, 92] on input "End Time" at bounding box center [355, 91] width 45 height 14
type input "16:30"
click at [334, 114] on select "0 min 15 min 30 min 45 min 60 min 75 min 90 min" at bounding box center [352, 110] width 36 height 13
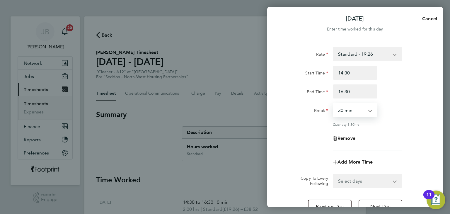
select select "0"
click at [334, 104] on select "0 min 15 min 30 min 45 min 60 min 75 min 90 min" at bounding box center [352, 110] width 36 height 13
click at [400, 123] on div "Quantity: 2.00 hrs" at bounding box center [367, 124] width 69 height 5
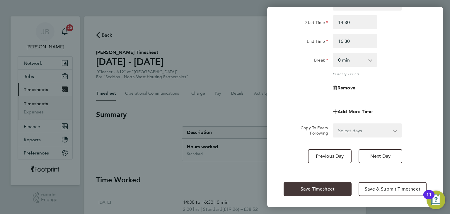
click at [331, 191] on button "Save Timesheet" at bounding box center [318, 189] width 68 height 14
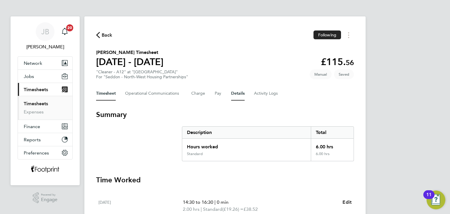
click at [239, 99] on button "Details" at bounding box center [237, 94] width 13 height 14
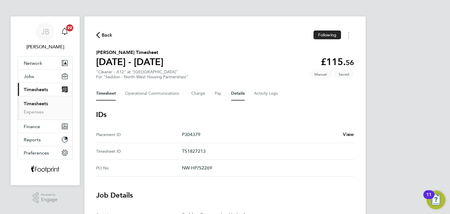
click at [109, 91] on button "Timesheet" at bounding box center [106, 94] width 20 height 14
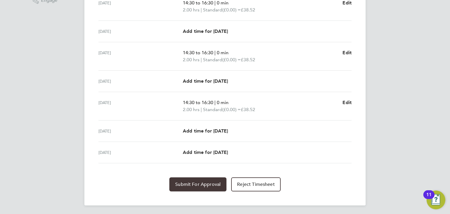
click at [207, 186] on span "Submit For Approval" at bounding box center [197, 185] width 45 height 6
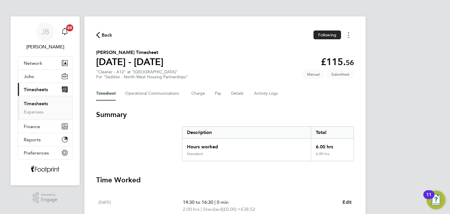
click at [352, 35] on button "Timesheets Menu" at bounding box center [349, 34] width 11 height 9
click at [320, 59] on link "Download timesheet" at bounding box center [319, 60] width 70 height 12
click at [102, 35] on span "Back" at bounding box center [107, 35] width 11 height 7
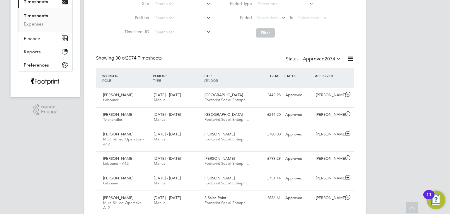
click at [315, 60] on label "Approved 2074" at bounding box center [322, 59] width 38 height 6
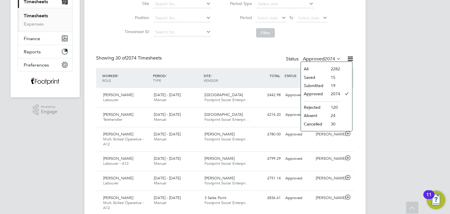
click at [319, 83] on li "Submitted" at bounding box center [314, 86] width 27 height 8
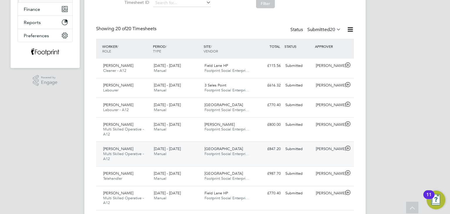
click at [326, 154] on div "[PERSON_NAME]" at bounding box center [329, 149] width 30 height 10
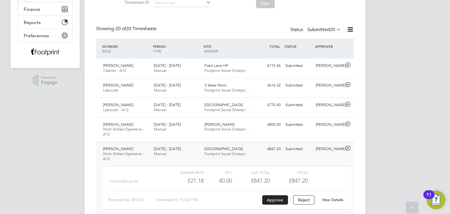
click at [334, 200] on link "View Details" at bounding box center [332, 199] width 21 height 5
click at [315, 150] on div "[PERSON_NAME]" at bounding box center [329, 149] width 30 height 10
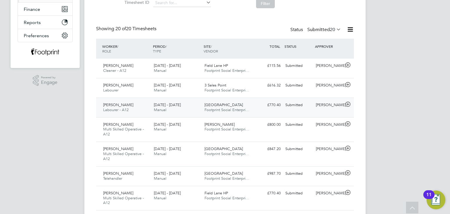
click at [310, 111] on div "Andrew Mboma Labourer - A12 15 - 21 Sep 2025 15 - 21 Sep 2025 Manual Field Lane…" at bounding box center [225, 108] width 258 height 20
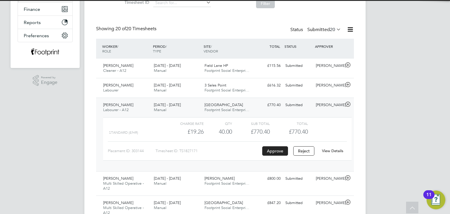
click at [333, 150] on link "View Details" at bounding box center [332, 150] width 21 height 5
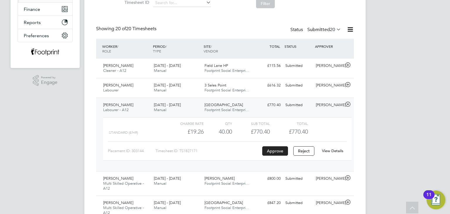
click at [219, 111] on span "Footprint Social Enterpri…" at bounding box center [227, 109] width 45 height 5
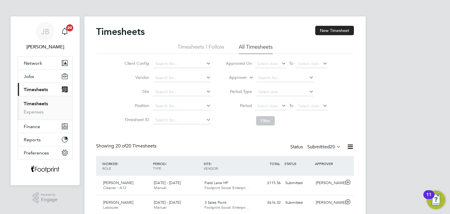
click at [30, 106] on link "Timesheets" at bounding box center [36, 104] width 24 height 6
click at [233, 146] on div "Showing 20 of 20 Timesheets Status Submitted 20" at bounding box center [225, 149] width 258 height 13
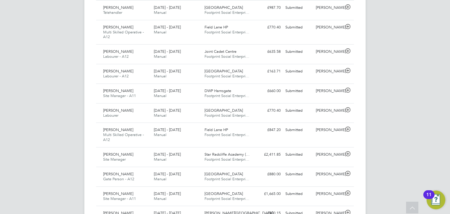
scroll to position [293, 0]
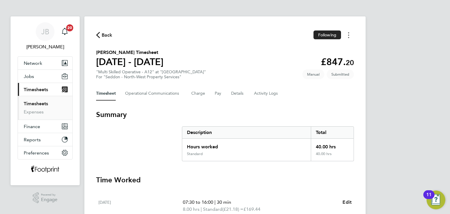
drag, startPoint x: 351, startPoint y: 35, endPoint x: 348, endPoint y: 39, distance: 4.5
click at [351, 35] on button "Timesheets Menu" at bounding box center [349, 34] width 11 height 9
click at [325, 60] on link "Download timesheet" at bounding box center [319, 60] width 70 height 12
click at [313, 59] on section "[PERSON_NAME] Timesheet [DATE] - [DATE] £770. 40 "Labourer - A12" at "[GEOGRAPH…" at bounding box center [225, 64] width 258 height 30
click at [348, 35] on icon "Timesheets Menu" at bounding box center [348, 35] width 1 height 6
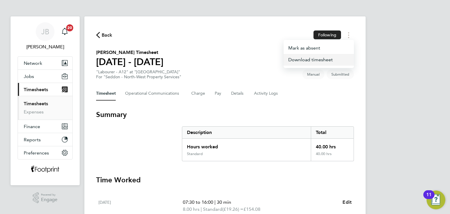
click at [325, 60] on link "Download timesheet" at bounding box center [319, 60] width 70 height 12
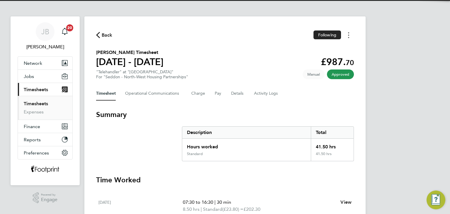
click at [349, 35] on circle "Timesheets Menu" at bounding box center [348, 35] width 1 height 1
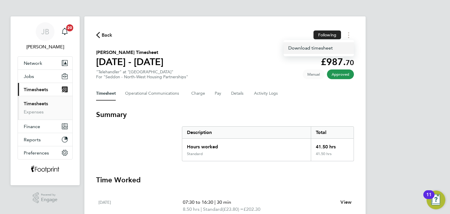
click at [329, 50] on link "Download timesheet" at bounding box center [319, 48] width 70 height 12
click at [105, 33] on span "Back" at bounding box center [107, 35] width 11 height 7
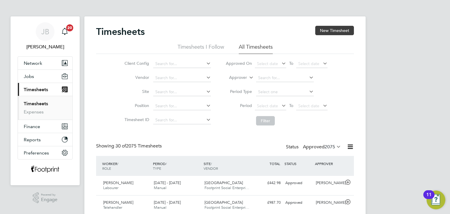
click at [332, 28] on button "New Timesheet" at bounding box center [335, 30] width 39 height 9
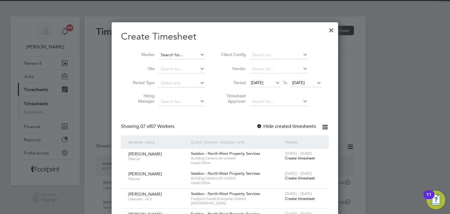
click at [174, 55] on input at bounding box center [182, 55] width 46 height 8
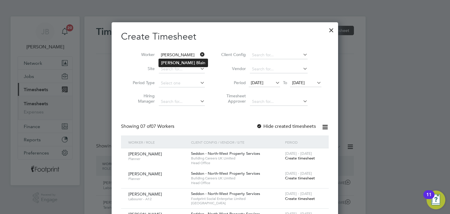
click at [175, 62] on li "Lee Bl ain" at bounding box center [183, 63] width 49 height 8
type input "Lee Blain"
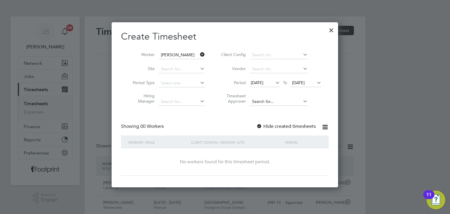
drag, startPoint x: 293, startPoint y: 124, endPoint x: 296, endPoint y: 104, distance: 19.5
click at [293, 124] on label "Hide created timesheets" at bounding box center [287, 126] width 60 height 6
click at [304, 81] on span "16 Sep 2025" at bounding box center [298, 82] width 13 height 5
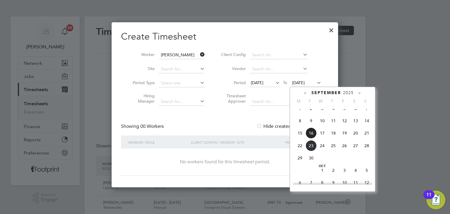
click at [322, 139] on span "17" at bounding box center [322, 133] width 11 height 11
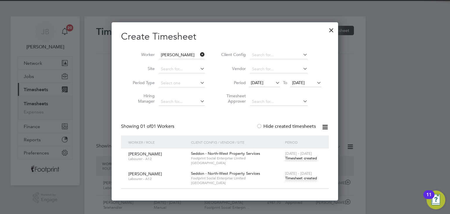
click at [310, 179] on span "Timesheet created" at bounding box center [301, 178] width 32 height 5
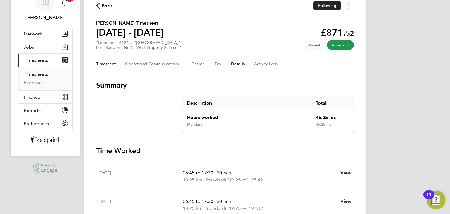
click at [233, 66] on button "Details" at bounding box center [237, 64] width 13 height 14
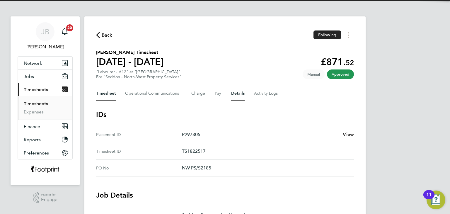
click at [110, 96] on button "Timesheet" at bounding box center [106, 94] width 20 height 14
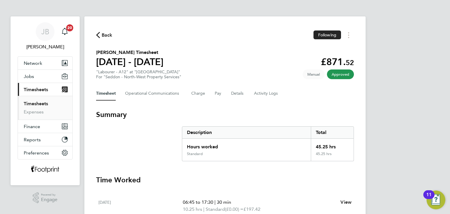
click at [41, 104] on link "Timesheets" at bounding box center [36, 104] width 24 height 6
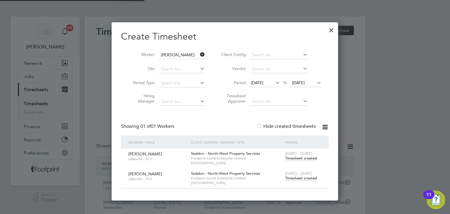
scroll to position [15, 51]
click at [329, 31] on div at bounding box center [331, 28] width 11 height 11
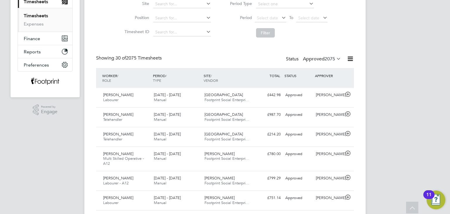
click at [316, 59] on label "Approved 2075" at bounding box center [322, 59] width 38 height 6
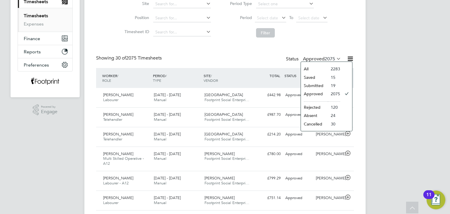
click at [319, 87] on li "Submitted" at bounding box center [314, 86] width 27 height 8
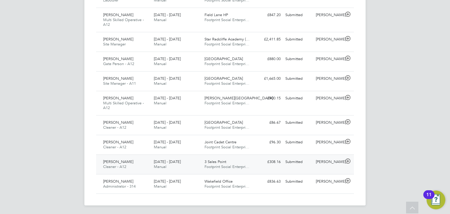
click at [296, 163] on div "Submitted" at bounding box center [298, 162] width 30 height 10
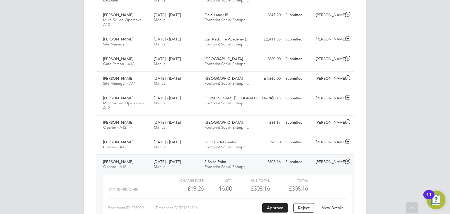
click at [242, 160] on div "3 Sales Point Footprint Social Enterpri…" at bounding box center [227, 164] width 51 height 15
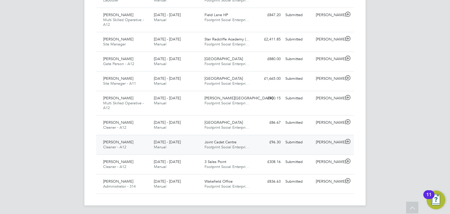
click at [248, 145] on span "Footprint Social Enterpri…" at bounding box center [227, 147] width 45 height 5
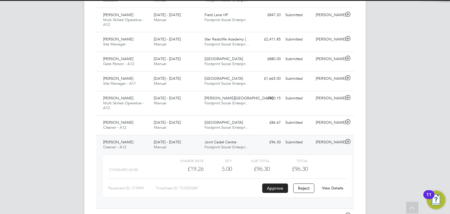
click at [248, 145] on span "Footprint Social Enterpri…" at bounding box center [227, 147] width 45 height 5
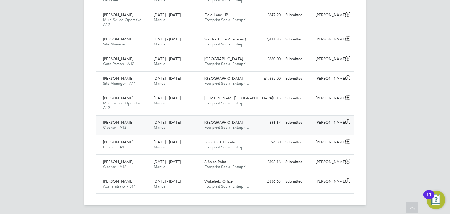
click at [280, 129] on div "Mandy Kelly Cleaner - A12 15 - 21 Sep 2025 15 - 21 Sep 2025 Manual SEN Watermil…" at bounding box center [225, 125] width 258 height 20
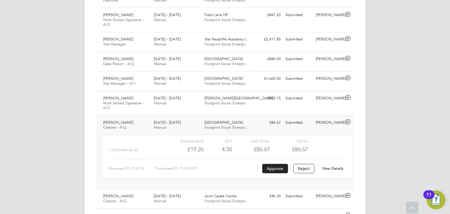
click at [299, 126] on div "Submitted" at bounding box center [298, 123] width 30 height 10
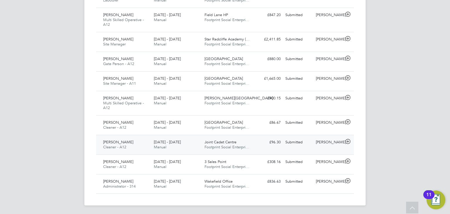
click at [270, 145] on div "£96.30 Submitted" at bounding box center [268, 143] width 30 height 10
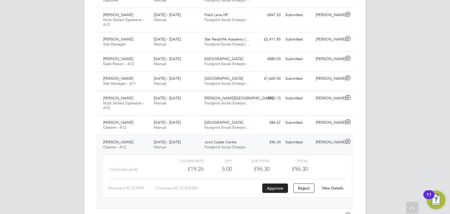
click at [330, 188] on link "View Details" at bounding box center [332, 188] width 21 height 5
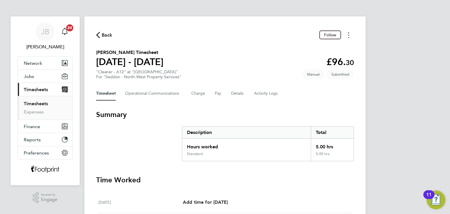
click at [345, 36] on button "Timesheets Menu" at bounding box center [349, 34] width 11 height 9
click at [328, 61] on link "Download timesheet" at bounding box center [319, 60] width 70 height 12
click at [107, 35] on span "Back" at bounding box center [107, 35] width 11 height 7
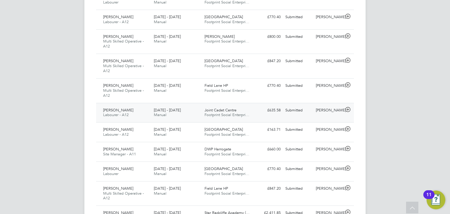
click at [317, 111] on div "[PERSON_NAME]" at bounding box center [329, 111] width 30 height 10
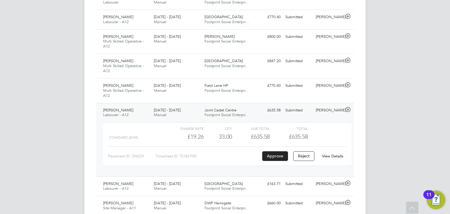
click at [335, 154] on link "View Details" at bounding box center [332, 156] width 21 height 5
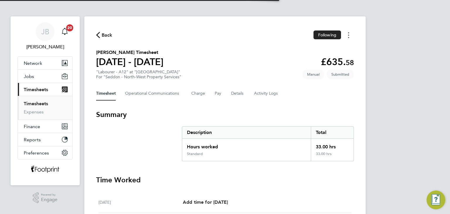
click at [348, 38] on icon "Timesheets Menu" at bounding box center [348, 35] width 1 height 6
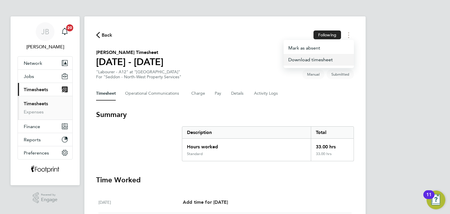
click at [321, 62] on link "Download timesheet" at bounding box center [319, 60] width 70 height 12
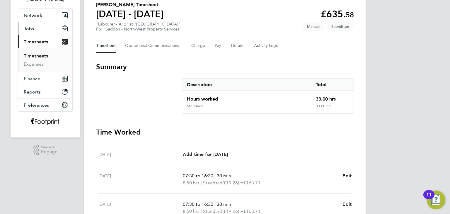
scroll to position [29, 0]
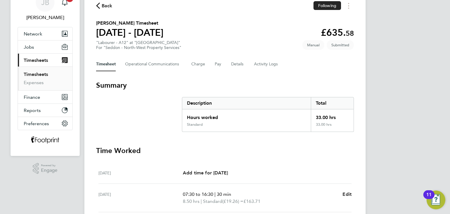
click at [33, 72] on link "Timesheets" at bounding box center [36, 75] width 24 height 6
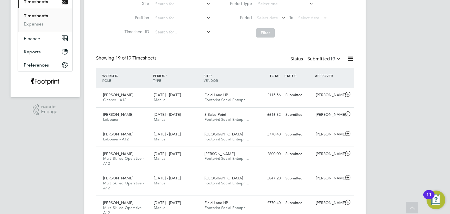
click at [312, 59] on label "Submitted 19" at bounding box center [325, 59] width 34 height 6
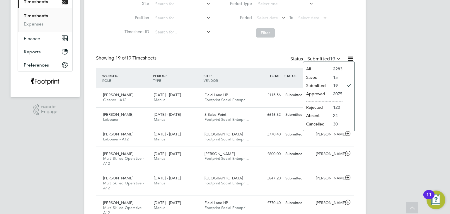
click at [318, 84] on li "Submitted" at bounding box center [317, 86] width 27 height 8
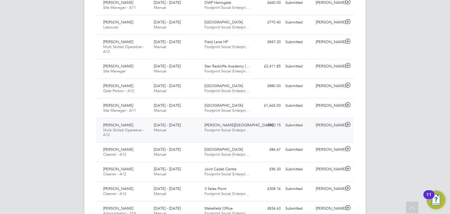
click at [255, 127] on div "£900.15 Submitted" at bounding box center [268, 126] width 30 height 10
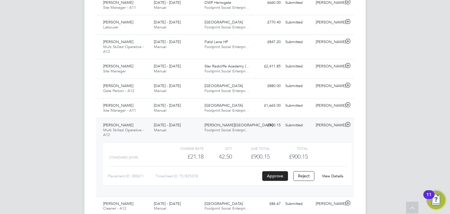
click at [334, 175] on link "View Details" at bounding box center [332, 176] width 21 height 5
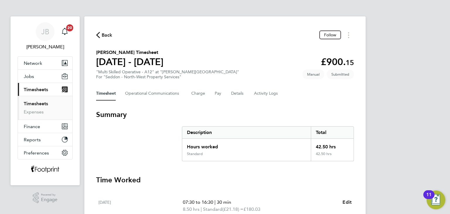
click at [107, 37] on span "Back" at bounding box center [107, 35] width 11 height 7
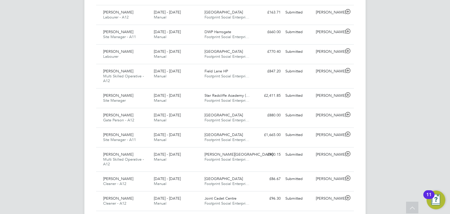
click at [221, 114] on span "[GEOGRAPHIC_DATA]" at bounding box center [224, 115] width 38 height 5
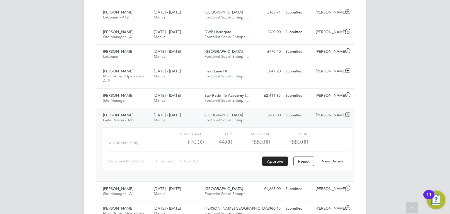
click at [221, 115] on span "[GEOGRAPHIC_DATA]" at bounding box center [224, 115] width 38 height 5
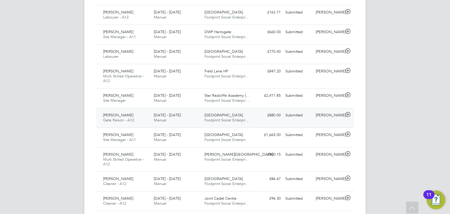
click at [306, 120] on div "[PERSON_NAME] Gate Person - A12 [DATE] - [DATE] [DATE] - [DATE] Manual SEN Wate…" at bounding box center [225, 118] width 258 height 20
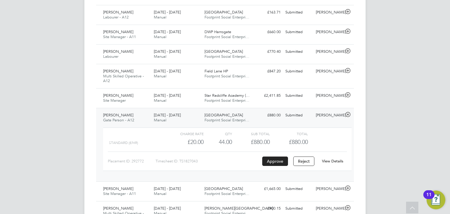
click at [306, 120] on div "[PERSON_NAME] Gate Person - A12 [DATE] - [DATE] [DATE] - [DATE] Manual SEN Wate…" at bounding box center [225, 145] width 258 height 74
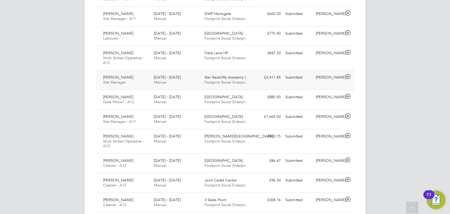
scroll to position [291, 0]
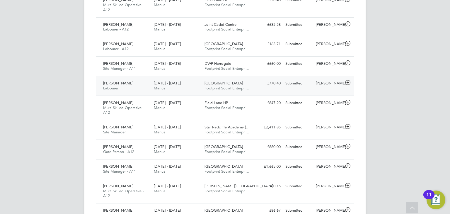
click at [317, 83] on div "[PERSON_NAME]" at bounding box center [329, 84] width 30 height 10
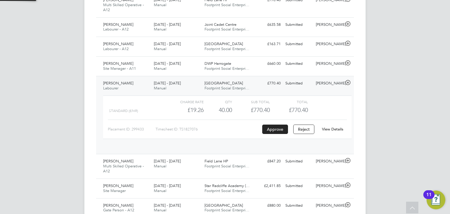
scroll to position [10, 57]
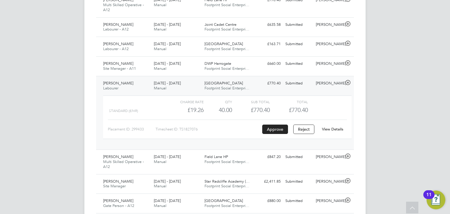
click at [174, 85] on div "[DATE] - [DATE] Manual" at bounding box center [177, 86] width 51 height 15
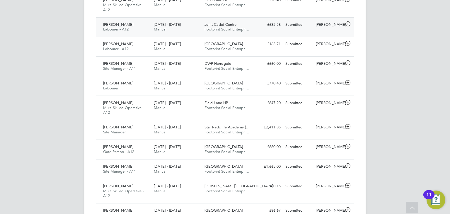
click at [280, 27] on div "£635.58 Submitted" at bounding box center [268, 25] width 30 height 10
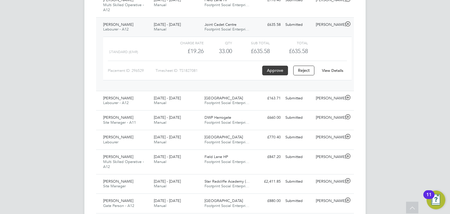
click at [273, 69] on button "Approve" at bounding box center [275, 70] width 26 height 9
click at [192, 32] on div "[DATE] - [DATE] Manual" at bounding box center [177, 27] width 51 height 15
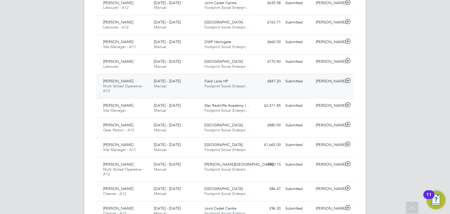
scroll to position [350, 0]
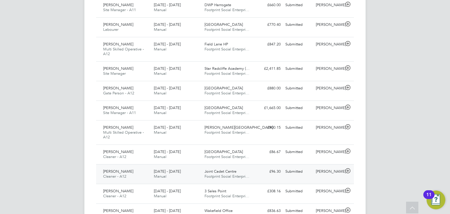
click at [267, 175] on div "£96.30 Submitted" at bounding box center [268, 172] width 30 height 10
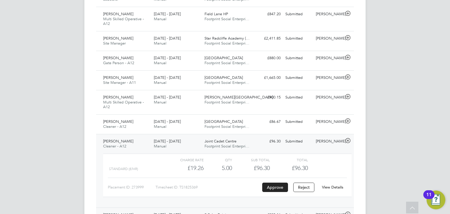
scroll to position [408, 0]
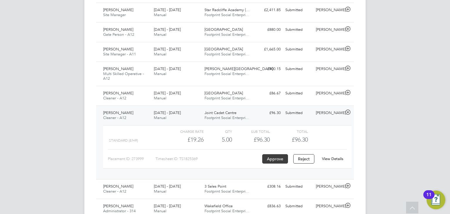
click at [273, 156] on button "Approve" at bounding box center [275, 158] width 26 height 9
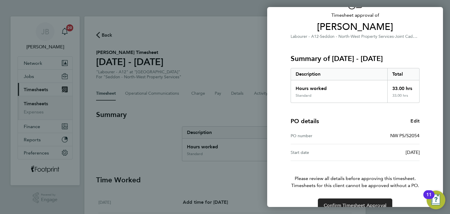
scroll to position [50, 0]
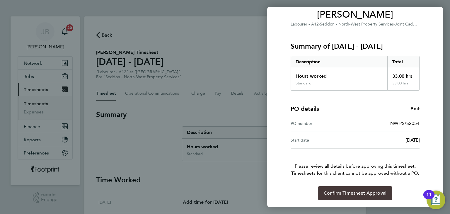
click at [347, 194] on span "Confirm Timesheet Approval" at bounding box center [355, 193] width 63 height 6
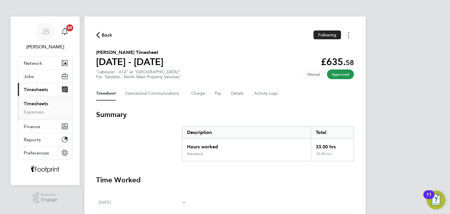
click at [349, 34] on icon "Timesheets Menu" at bounding box center [348, 35] width 1 height 6
click at [325, 58] on link "Download timesheet" at bounding box center [319, 60] width 70 height 12
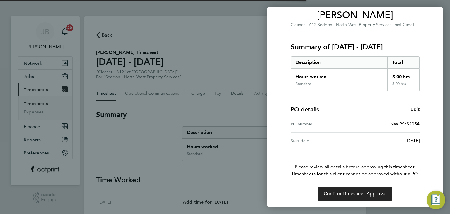
scroll to position [50, 0]
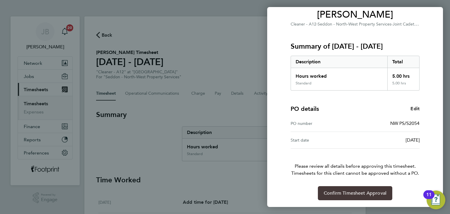
click at [353, 195] on span "Confirm Timesheet Approval" at bounding box center [355, 193] width 63 height 6
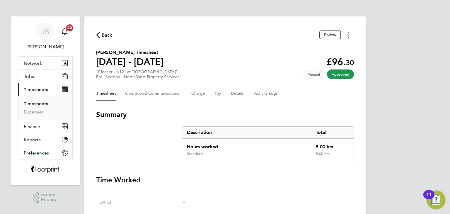
click at [347, 36] on button "Timesheets Menu" at bounding box center [349, 34] width 11 height 9
click at [323, 61] on link "Download timesheet" at bounding box center [319, 60] width 70 height 12
click at [99, 34] on icon "button" at bounding box center [98, 35] width 4 height 6
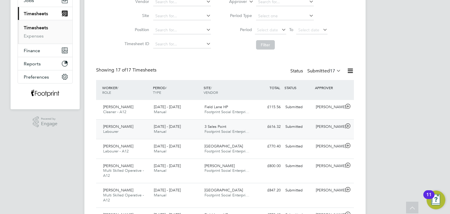
click at [289, 129] on div "Submitted" at bounding box center [298, 127] width 30 height 10
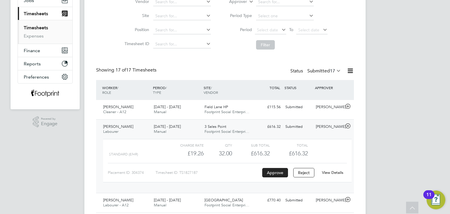
click at [332, 134] on div "Scott Browne Labourer 15 - 21 Sep 2025 15 - 21 Sep 2025 Manual 3 Sales Point Fo…" at bounding box center [225, 156] width 258 height 74
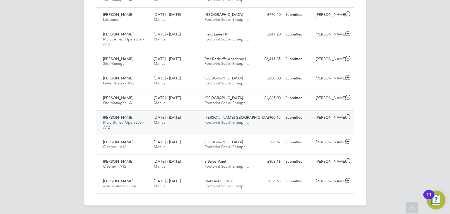
click at [328, 159] on div "Paul Blears" at bounding box center [329, 162] width 30 height 10
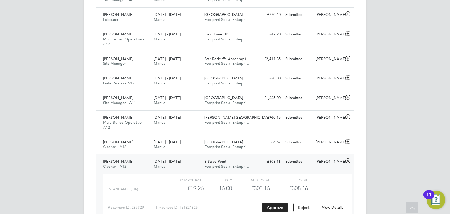
click at [336, 207] on link "View Details" at bounding box center [332, 207] width 21 height 5
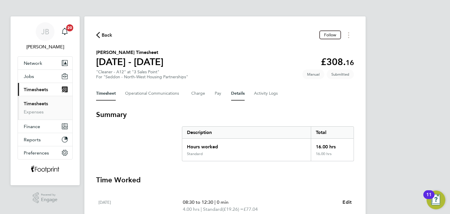
click at [234, 92] on button "Details" at bounding box center [237, 94] width 13 height 14
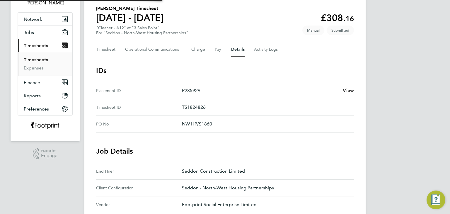
scroll to position [205, 0]
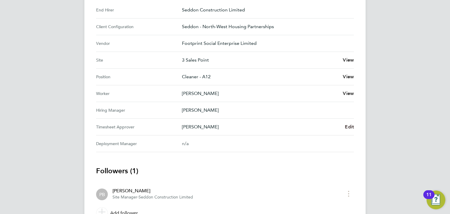
click at [350, 124] on span "Edit" at bounding box center [349, 127] width 9 height 6
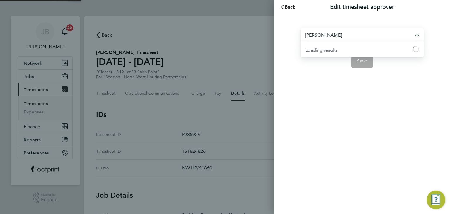
click at [347, 38] on input "[PERSON_NAME]" at bounding box center [362, 35] width 123 height 14
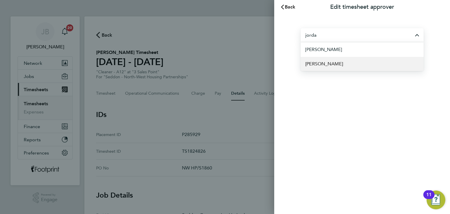
click at [337, 61] on li "Jordan Wilson" at bounding box center [362, 64] width 123 height 14
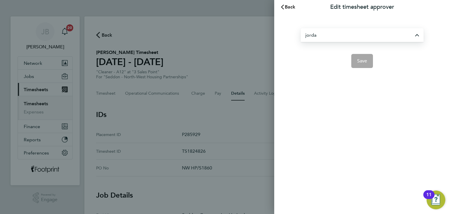
type input "Jordan Wilson"
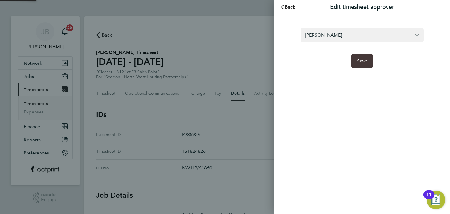
click at [358, 63] on span "Save" at bounding box center [362, 61] width 10 height 6
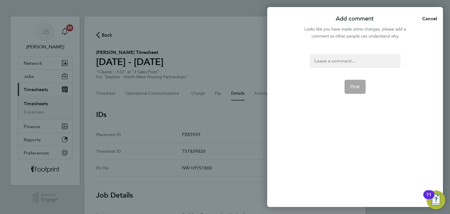
click at [351, 67] on div at bounding box center [355, 61] width 91 height 14
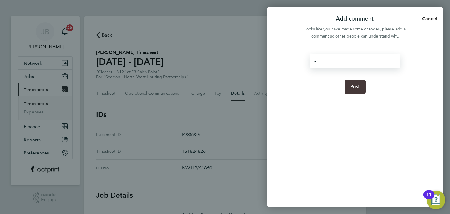
click at [353, 89] on span "Post" at bounding box center [356, 87] width 10 height 6
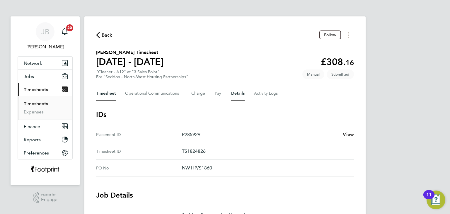
click at [110, 94] on button "Timesheet" at bounding box center [106, 94] width 20 height 14
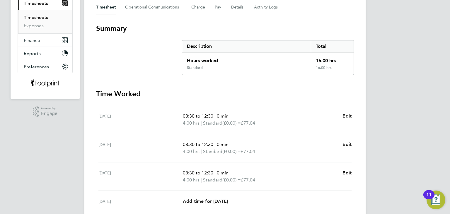
scroll to position [1, 0]
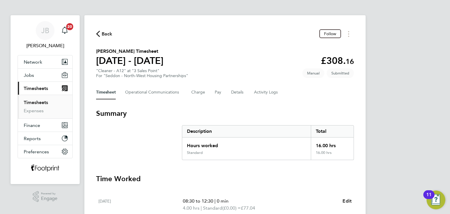
click at [40, 101] on link "Timesheets" at bounding box center [36, 103] width 24 height 6
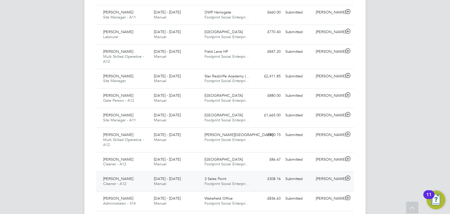
click at [307, 184] on div "Catherine Rathbone Cleaner - A12 15 - 21 Sep 2025 15 - 21 Sep 2025 Manual 3 Sal…" at bounding box center [225, 182] width 258 height 20
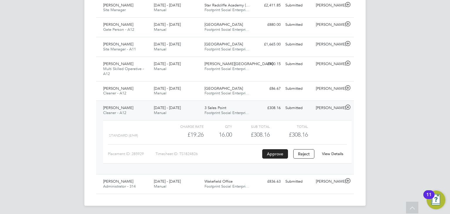
click at [326, 153] on link "View Details" at bounding box center [332, 153] width 21 height 5
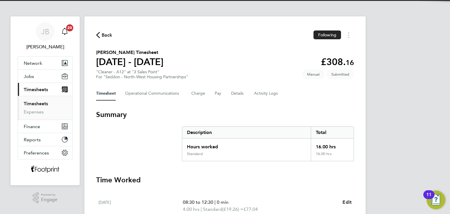
click at [230, 97] on div "Timesheet Operational Communications Charge Pay Details Activity Logs" at bounding box center [225, 94] width 258 height 14
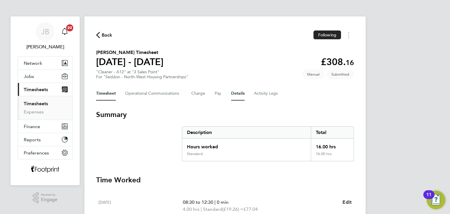
click at [232, 96] on button "Details" at bounding box center [237, 94] width 13 height 14
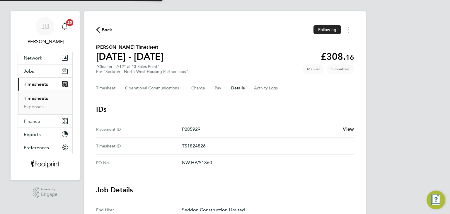
scroll to position [147, 0]
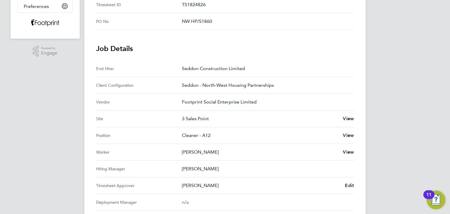
click at [348, 185] on span "Edit" at bounding box center [349, 186] width 9 height 6
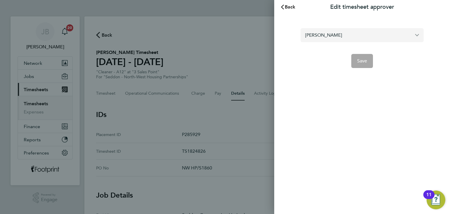
click at [334, 28] on input "[PERSON_NAME]" at bounding box center [362, 35] width 123 height 14
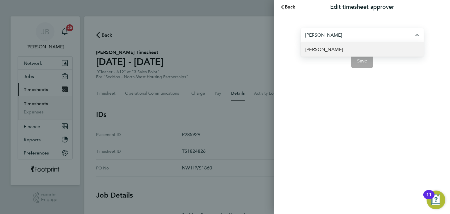
click at [333, 45] on li "[PERSON_NAME]" at bounding box center [362, 49] width 123 height 14
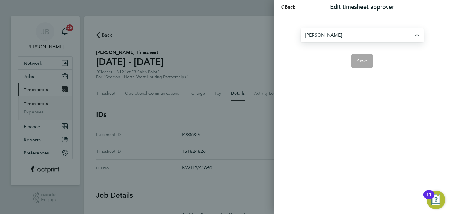
type input "[PERSON_NAME]"
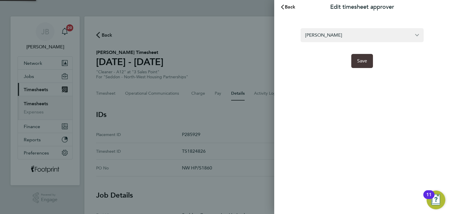
click at [360, 60] on span "Save" at bounding box center [362, 61] width 10 height 6
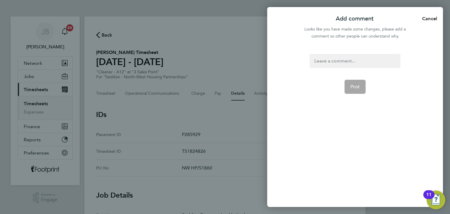
click at [334, 58] on div at bounding box center [355, 61] width 91 height 14
click at [331, 60] on div at bounding box center [355, 61] width 91 height 14
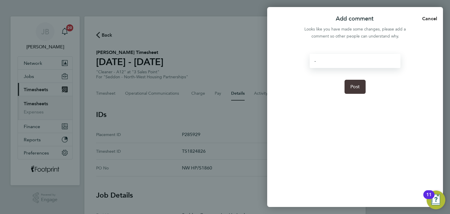
drag, startPoint x: 353, startPoint y: 84, endPoint x: 350, endPoint y: 85, distance: 3.7
click at [353, 85] on span "Post" at bounding box center [356, 87] width 10 height 6
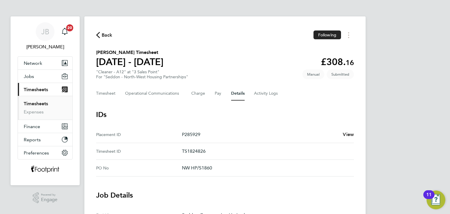
click at [97, 35] on icon "button" at bounding box center [98, 35] width 4 height 6
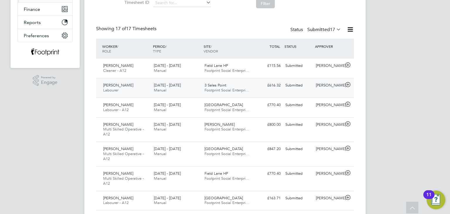
click at [322, 89] on div "Jordan Wilson" at bounding box center [329, 86] width 30 height 10
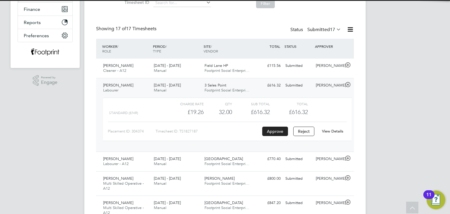
click at [334, 133] on link "View Details" at bounding box center [332, 131] width 21 height 5
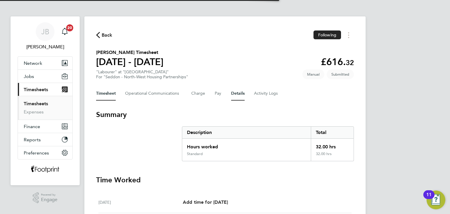
click at [240, 96] on button "Details" at bounding box center [237, 94] width 13 height 14
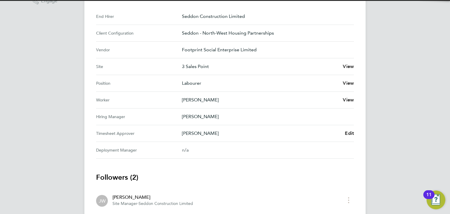
scroll to position [205, 0]
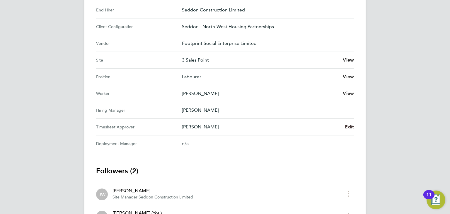
click at [351, 127] on span "Edit" at bounding box center [349, 127] width 9 height 6
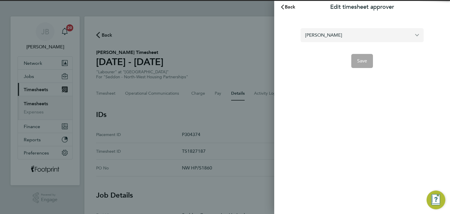
drag, startPoint x: 342, startPoint y: 35, endPoint x: 340, endPoint y: 28, distance: 6.6
click at [342, 34] on input "[PERSON_NAME]" at bounding box center [362, 35] width 123 height 14
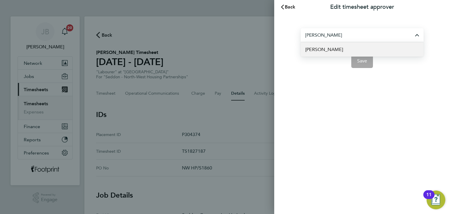
click at [336, 49] on li "[PERSON_NAME]" at bounding box center [362, 49] width 123 height 14
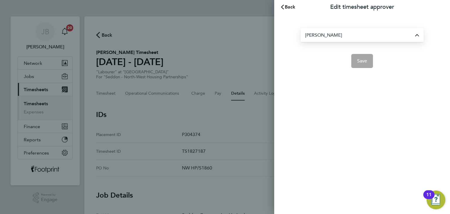
type input "[PERSON_NAME]"
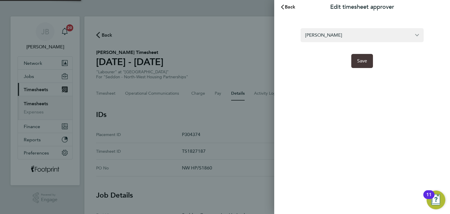
click at [361, 67] on button "Save" at bounding box center [363, 61] width 22 height 14
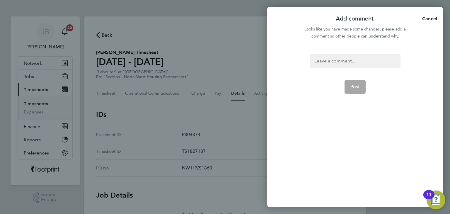
click at [346, 70] on form "Post" at bounding box center [355, 102] width 95 height 97
click at [345, 67] on div at bounding box center [355, 61] width 91 height 14
click at [354, 89] on button "Post" at bounding box center [355, 87] width 21 height 14
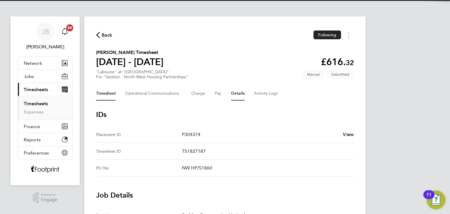
click at [111, 95] on button "Timesheet" at bounding box center [106, 94] width 20 height 14
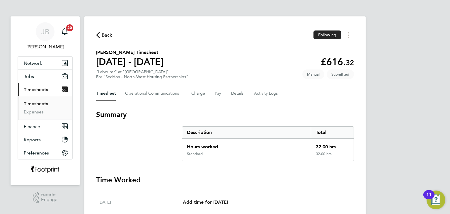
click at [105, 36] on span "Back" at bounding box center [107, 35] width 11 height 7
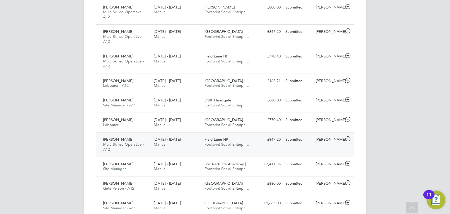
click at [327, 143] on div "[PERSON_NAME]" at bounding box center [329, 140] width 30 height 10
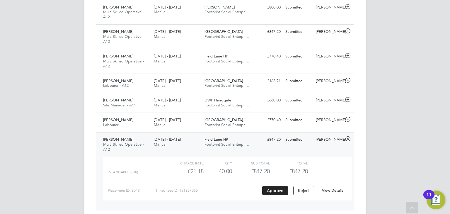
click at [325, 143] on div "[PERSON_NAME]" at bounding box center [329, 140] width 30 height 10
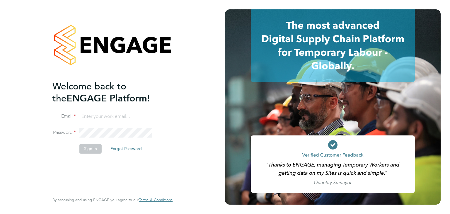
type input "[EMAIL_ADDRESS][PERSON_NAME][DOMAIN_NAME]"
click at [88, 147] on button "Sign In" at bounding box center [90, 148] width 22 height 9
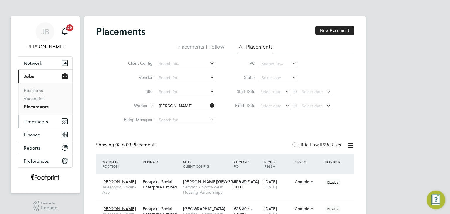
click at [33, 123] on span "Timesheets" at bounding box center [36, 122] width 24 height 6
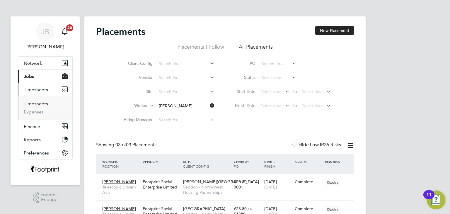
click at [41, 103] on link "Timesheets" at bounding box center [36, 104] width 24 height 6
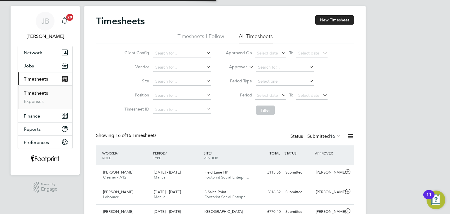
scroll to position [3, 3]
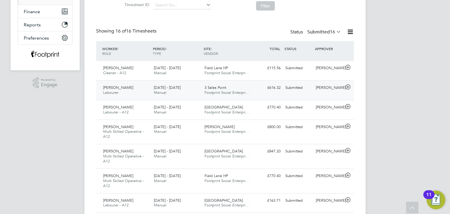
click at [289, 91] on div "Submitted" at bounding box center [298, 88] width 30 height 10
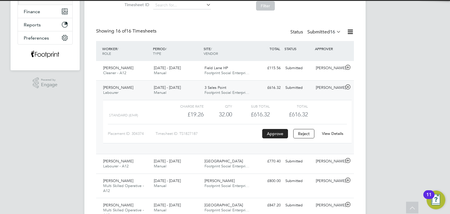
click at [328, 130] on div "View Details" at bounding box center [332, 133] width 29 height 9
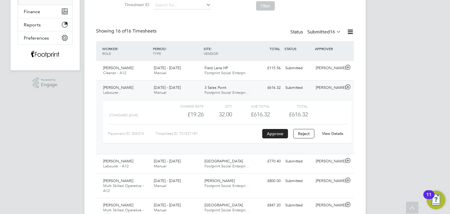
click at [328, 131] on link "View Details" at bounding box center [332, 133] width 21 height 5
click at [305, 87] on div "Submitted" at bounding box center [298, 88] width 30 height 10
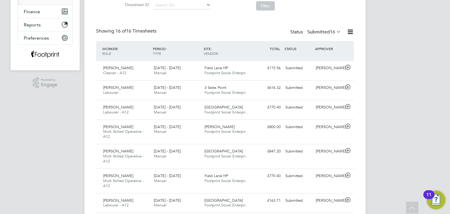
scroll to position [0, 0]
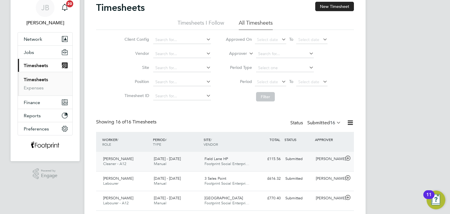
scroll to position [117, 0]
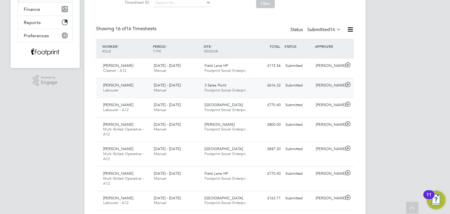
click at [319, 86] on div "[PERSON_NAME]" at bounding box center [329, 86] width 30 height 10
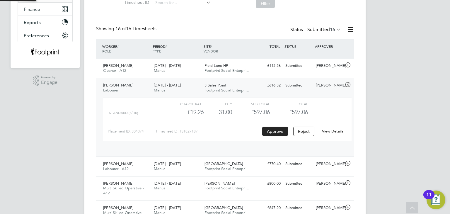
scroll to position [10, 57]
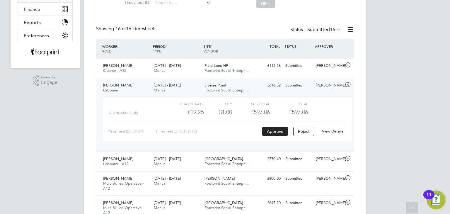
click at [328, 132] on link "View Details" at bounding box center [332, 131] width 21 height 5
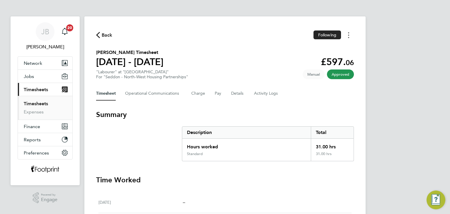
click at [349, 35] on circle "Timesheets Menu" at bounding box center [348, 35] width 1 height 1
click at [326, 50] on link "Download timesheet" at bounding box center [319, 48] width 70 height 12
click at [104, 33] on span "Back" at bounding box center [107, 35] width 11 height 7
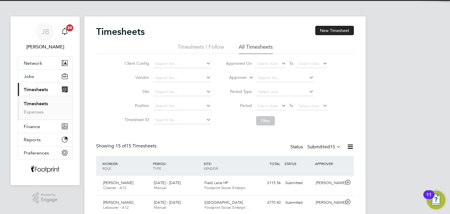
click at [327, 145] on label "Submitted 15" at bounding box center [325, 147] width 34 height 6
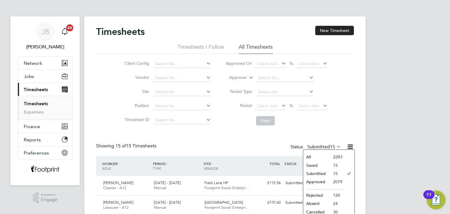
click at [326, 182] on li "Approved" at bounding box center [317, 182] width 27 height 8
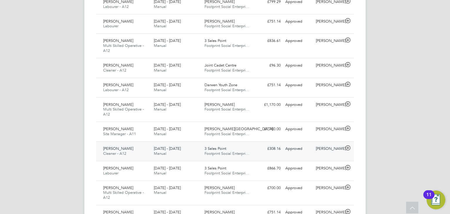
click at [312, 147] on div "Approved" at bounding box center [298, 149] width 30 height 10
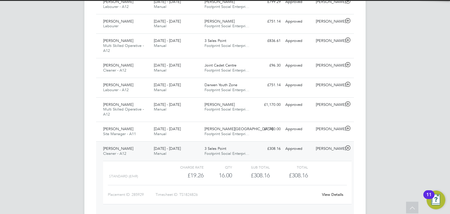
click at [338, 194] on link "View Details" at bounding box center [332, 194] width 21 height 5
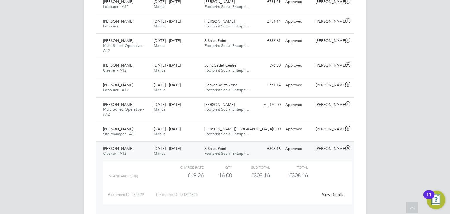
click at [156, 145] on div "15 - 21 Sep 2025 Manual" at bounding box center [177, 151] width 51 height 15
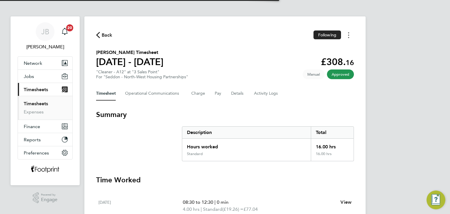
click at [350, 34] on button "Timesheets Menu" at bounding box center [349, 34] width 11 height 9
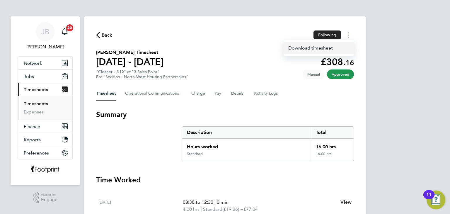
click at [338, 47] on link "Download timesheet" at bounding box center [319, 48] width 70 height 12
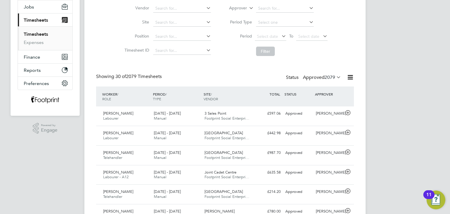
scroll to position [117, 0]
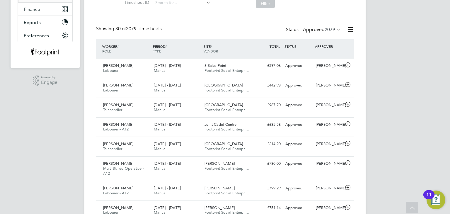
click at [328, 29] on span "2079" at bounding box center [330, 30] width 11 height 6
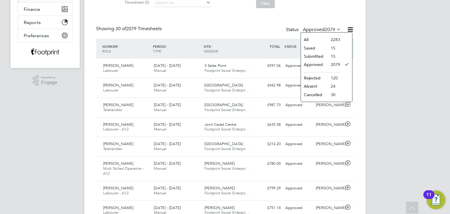
click at [317, 56] on li "Submitted" at bounding box center [314, 56] width 27 height 8
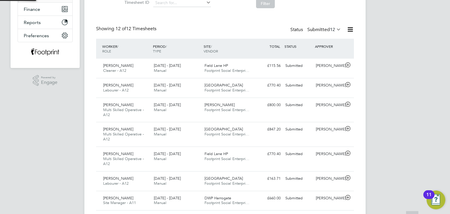
scroll to position [3, 3]
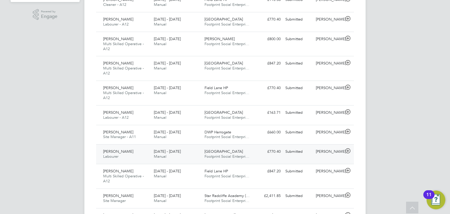
click at [319, 154] on div "[PERSON_NAME]" at bounding box center [329, 152] width 30 height 10
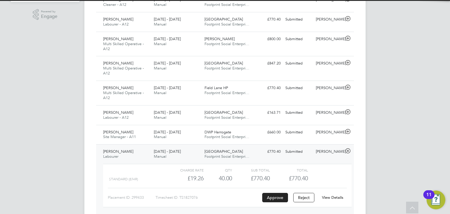
click at [339, 196] on link "View Details" at bounding box center [332, 197] width 21 height 5
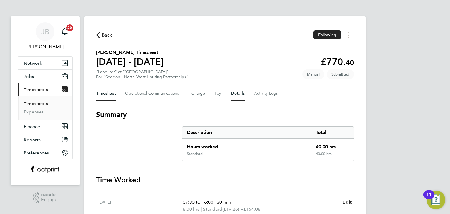
click at [239, 94] on button "Details" at bounding box center [237, 94] width 13 height 14
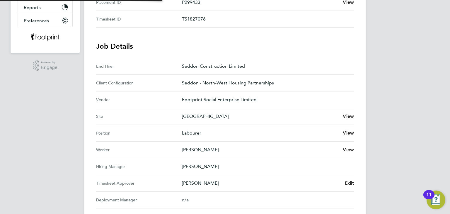
scroll to position [205, 0]
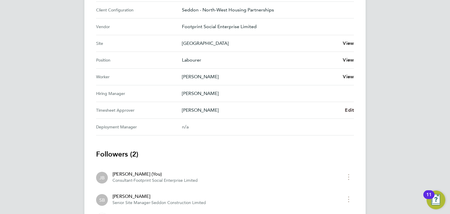
click at [346, 112] on span "Edit" at bounding box center [349, 110] width 9 height 6
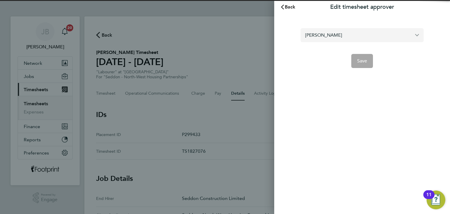
click at [342, 38] on input "[PERSON_NAME]" at bounding box center [362, 35] width 123 height 14
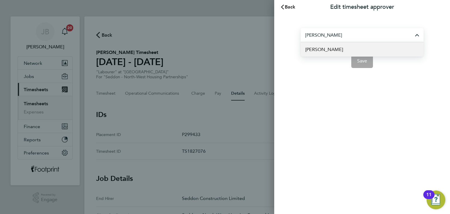
click at [329, 52] on span "[PERSON_NAME]" at bounding box center [325, 49] width 38 height 7
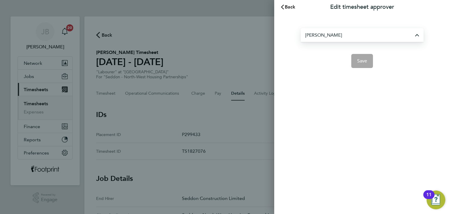
type input "[PERSON_NAME]"
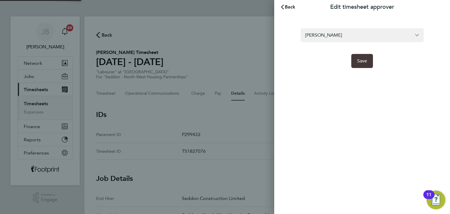
click at [361, 64] on button "Save" at bounding box center [363, 61] width 22 height 14
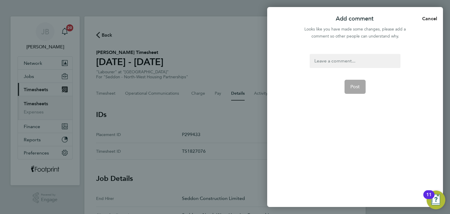
click at [346, 66] on div at bounding box center [355, 61] width 91 height 14
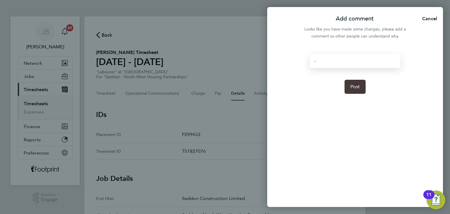
click at [357, 83] on button "Post" at bounding box center [355, 87] width 21 height 14
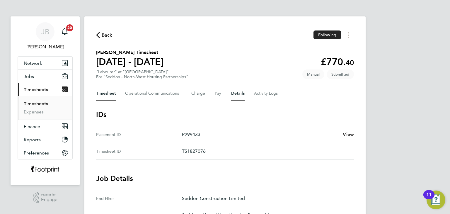
click at [99, 98] on button "Timesheet" at bounding box center [106, 94] width 20 height 14
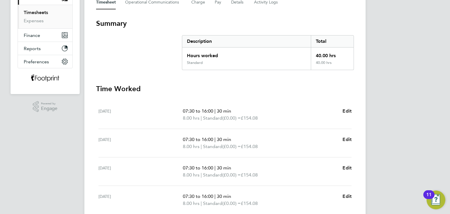
scroll to position [8, 0]
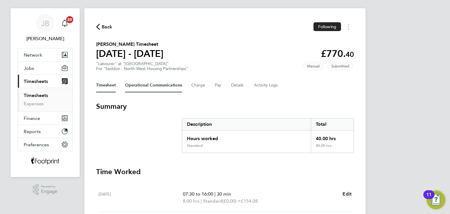
click at [149, 81] on Communications-tab "Operational Communications" at bounding box center [153, 85] width 57 height 14
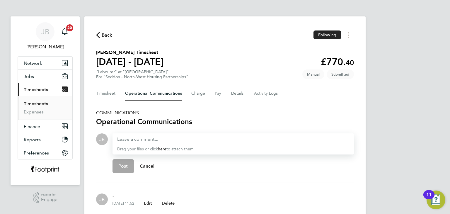
click at [28, 106] on link "Timesheets" at bounding box center [36, 104] width 24 height 6
